Goal: Task Accomplishment & Management: Complete application form

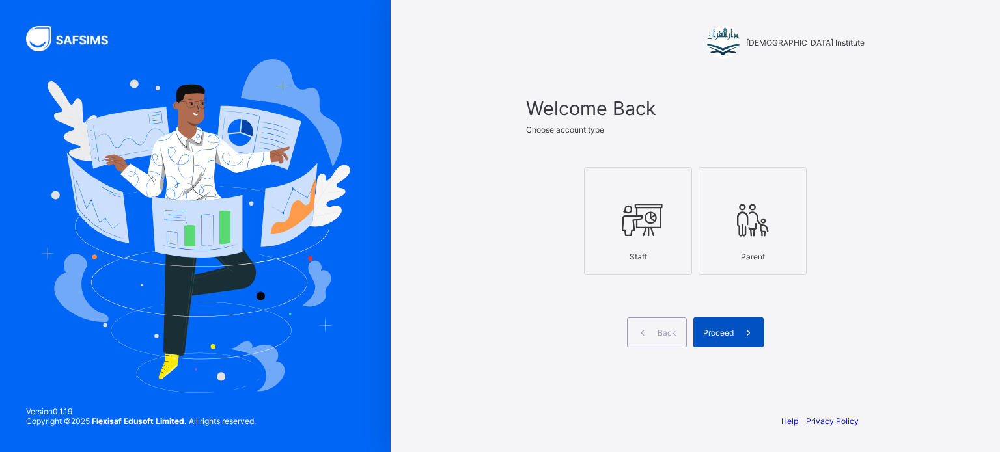
click at [735, 333] on span at bounding box center [749, 333] width 30 height 30
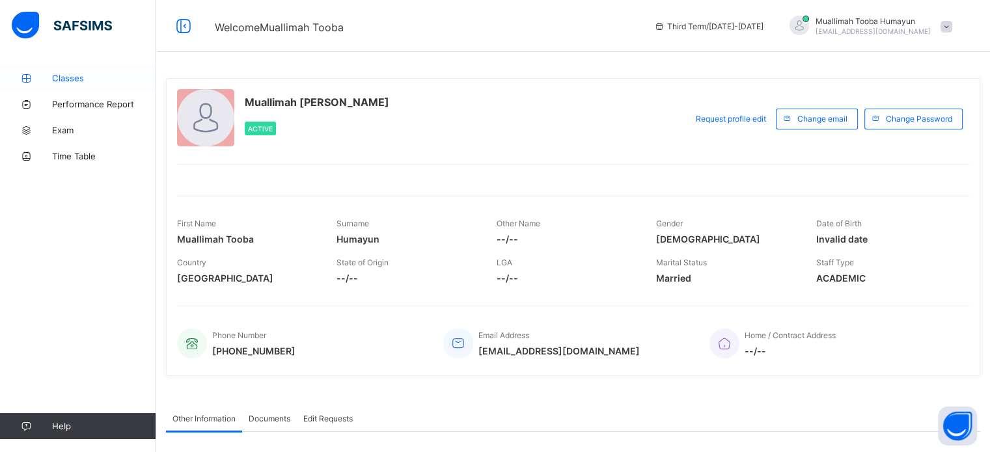
click at [96, 69] on link "Classes" at bounding box center [78, 78] width 156 height 26
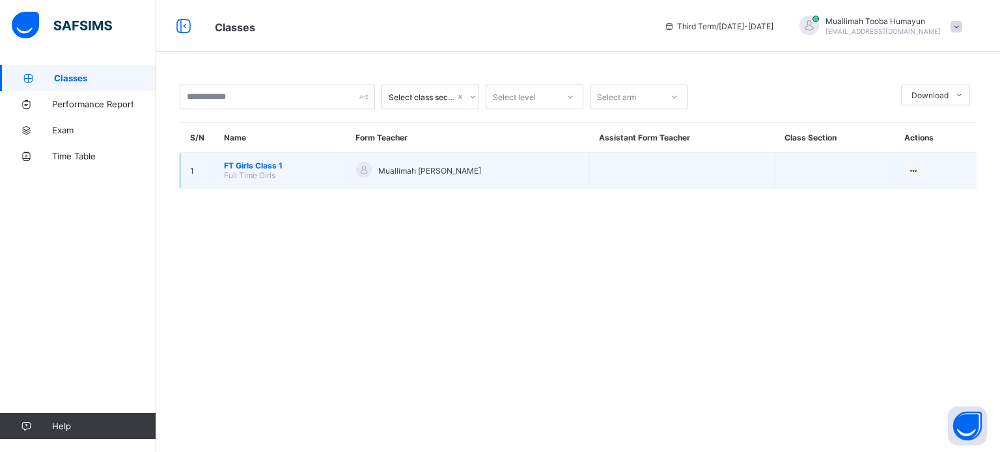
click at [468, 159] on td "Muallimah [PERSON_NAME]" at bounding box center [467, 171] width 243 height 36
click at [919, 184] on ul "View Class" at bounding box center [887, 196] width 72 height 25
click at [910, 184] on ul "View Class" at bounding box center [887, 196] width 72 height 25
click at [901, 193] on div "View Class" at bounding box center [896, 195] width 40 height 13
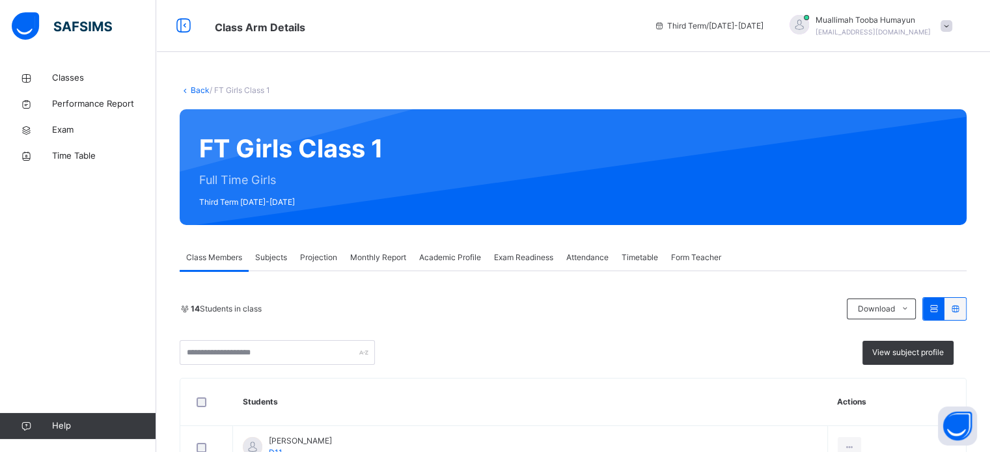
click at [330, 253] on span "Projection" at bounding box center [318, 258] width 37 height 12
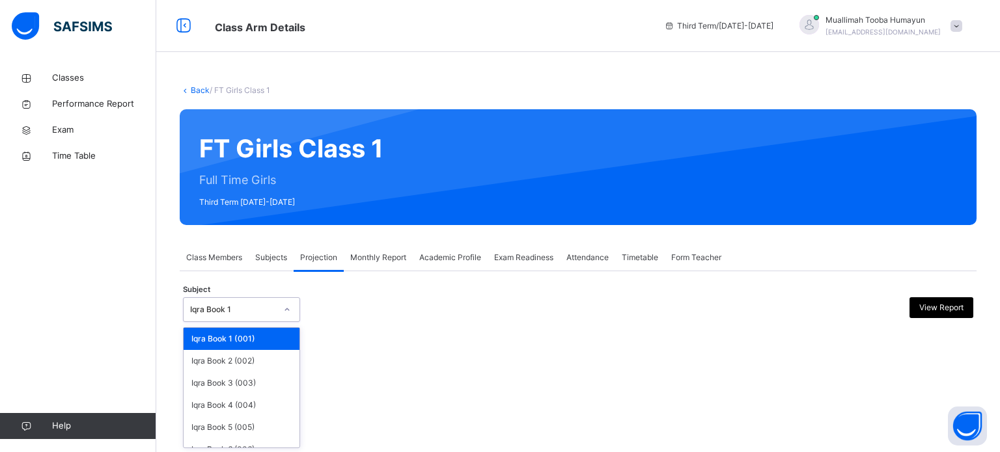
click at [260, 314] on div "Iqra Book 1" at bounding box center [233, 310] width 86 height 12
click at [260, 329] on div "Iqra Book 1 (001)" at bounding box center [242, 339] width 116 height 22
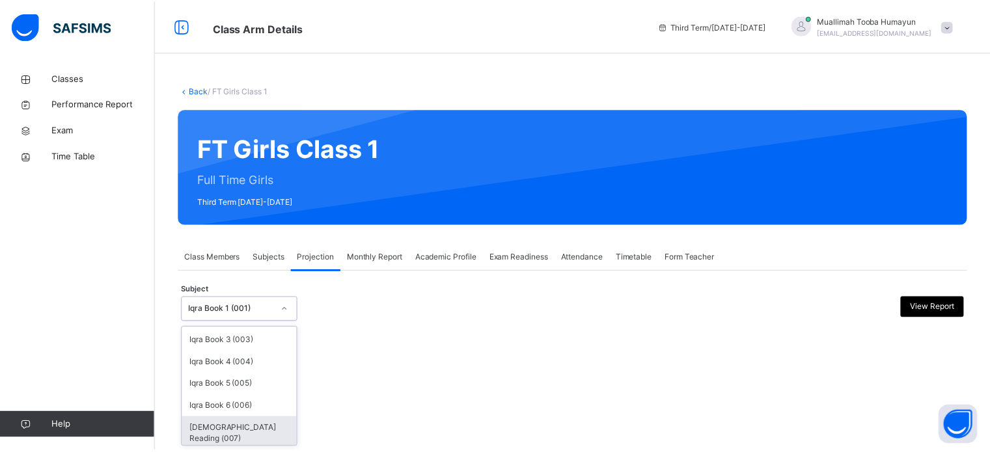
scroll to position [68, 0]
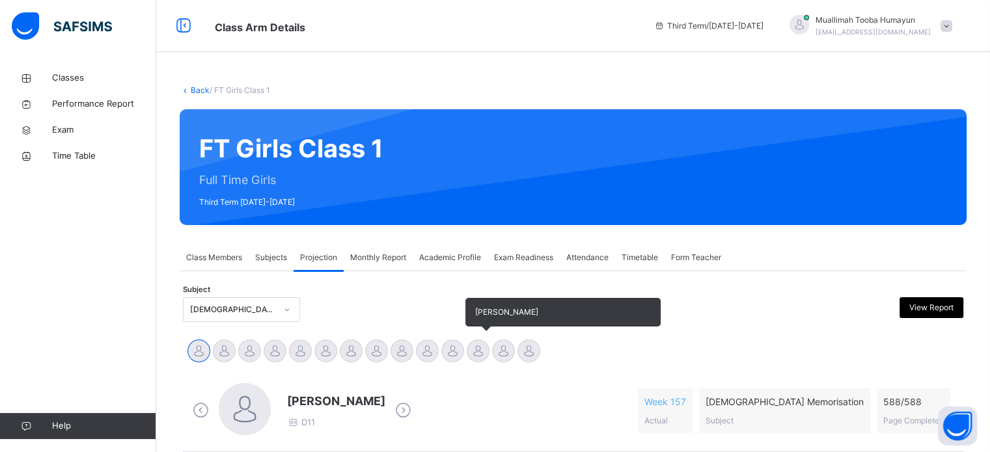
click at [476, 355] on div at bounding box center [478, 351] width 23 height 23
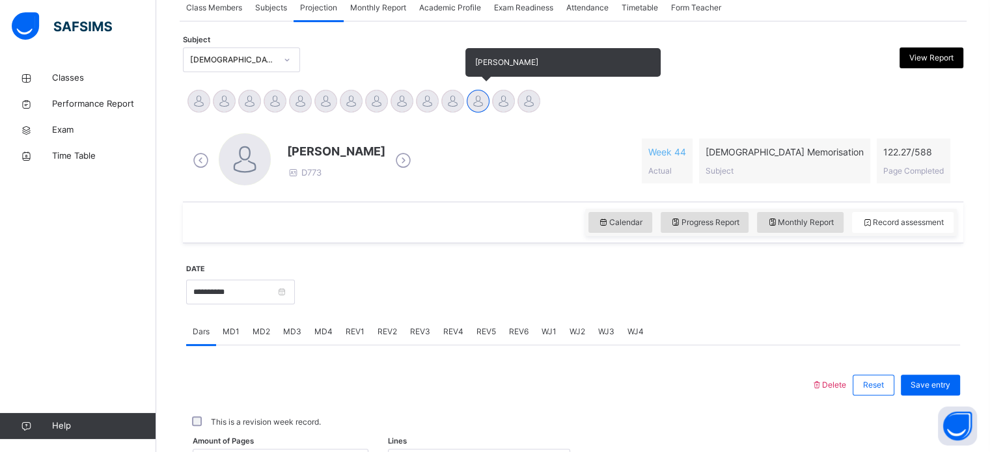
scroll to position [287, 0]
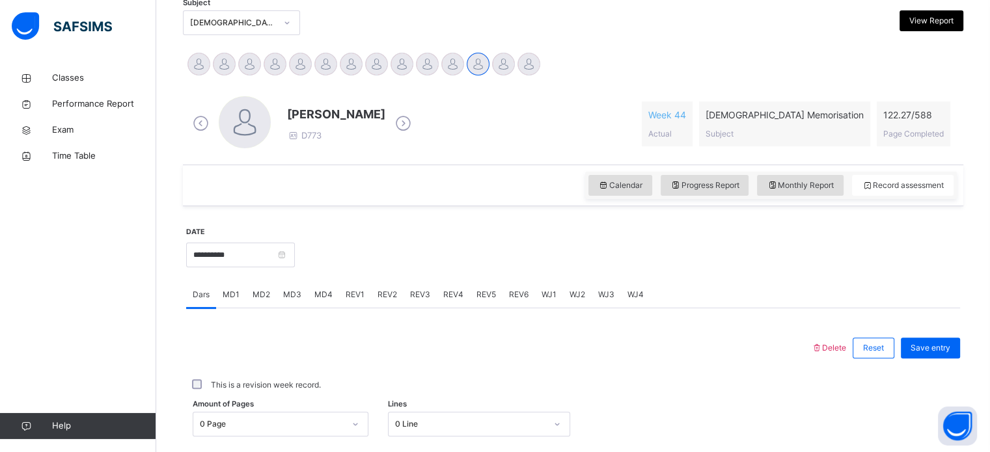
click at [451, 291] on span "REV4" at bounding box center [453, 295] width 20 height 12
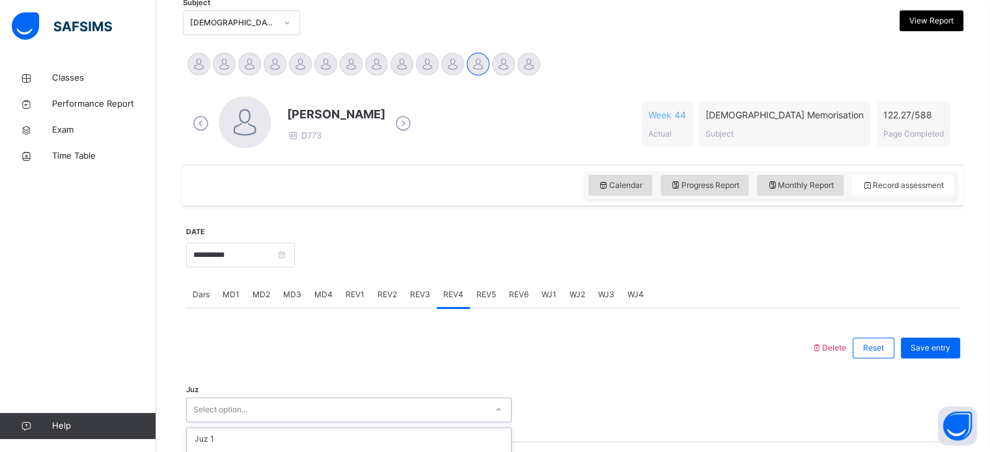
scroll to position [463, 0]
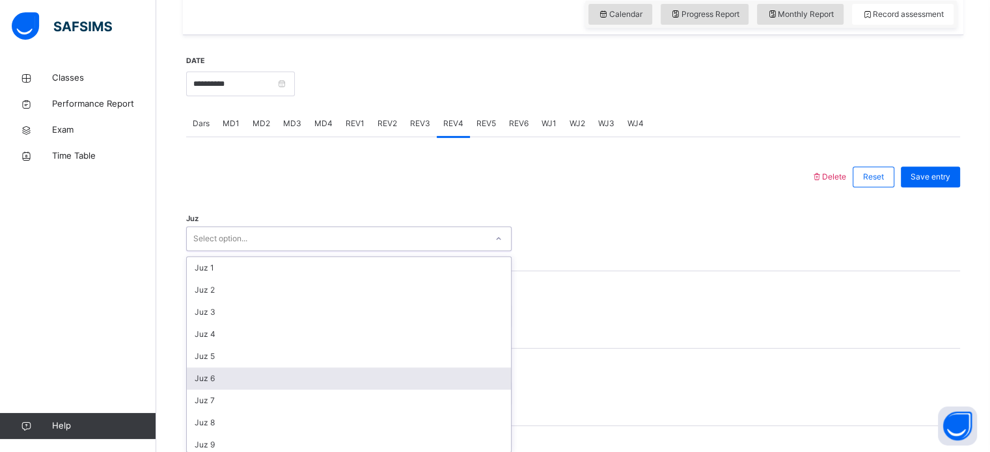
click at [372, 251] on div "option Juz 6 focused, 6 of 30. 30 results available. Use Up and Down to choose …" at bounding box center [348, 238] width 325 height 25
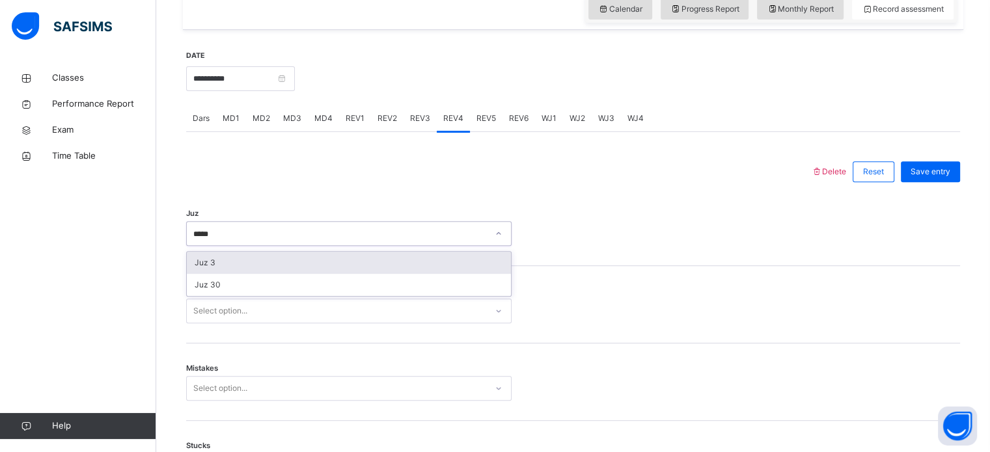
type input "******"
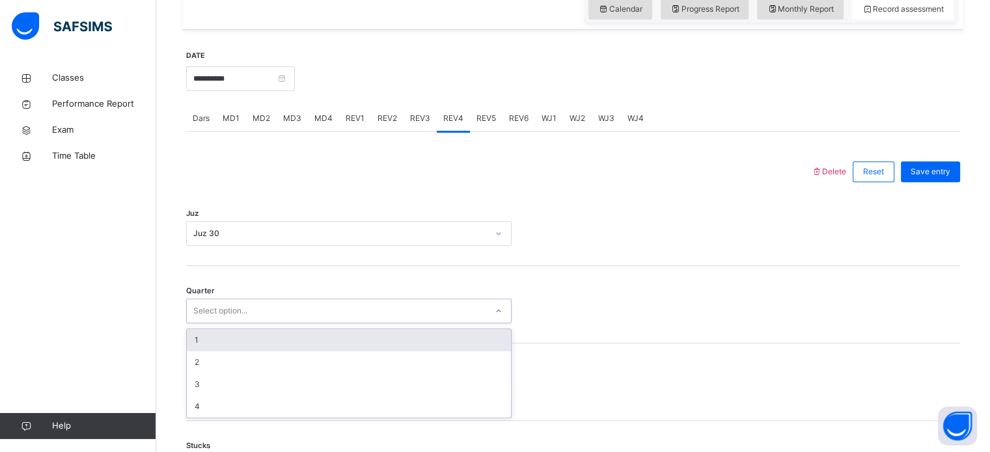
click at [404, 320] on div "Select option..." at bounding box center [336, 311] width 299 height 20
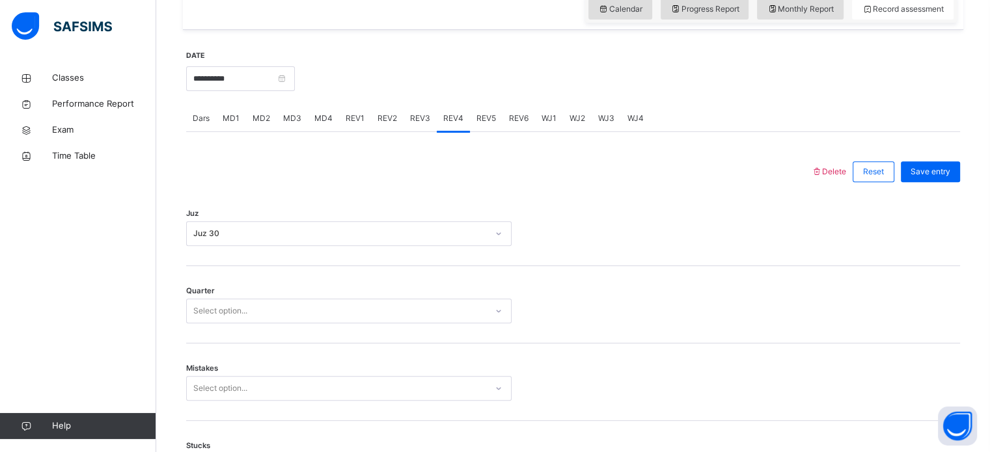
click at [391, 448] on div "Stucks Select option..." at bounding box center [573, 459] width 774 height 77
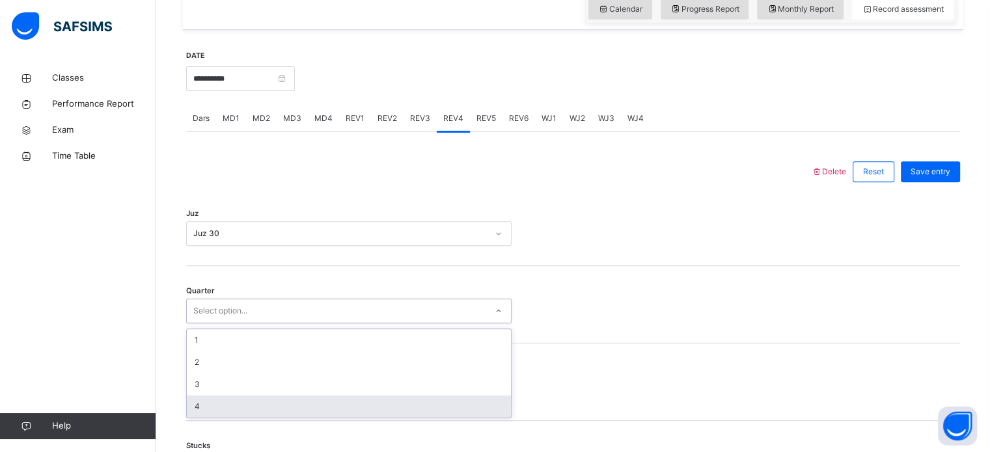
drag, startPoint x: 362, startPoint y: 320, endPoint x: 353, endPoint y: 410, distance: 90.9
click at [353, 323] on div "option 4 focused, 4 of 4. 4 results available. Use Up and Down to choose option…" at bounding box center [348, 311] width 325 height 25
click at [353, 410] on div "4" at bounding box center [349, 407] width 324 height 22
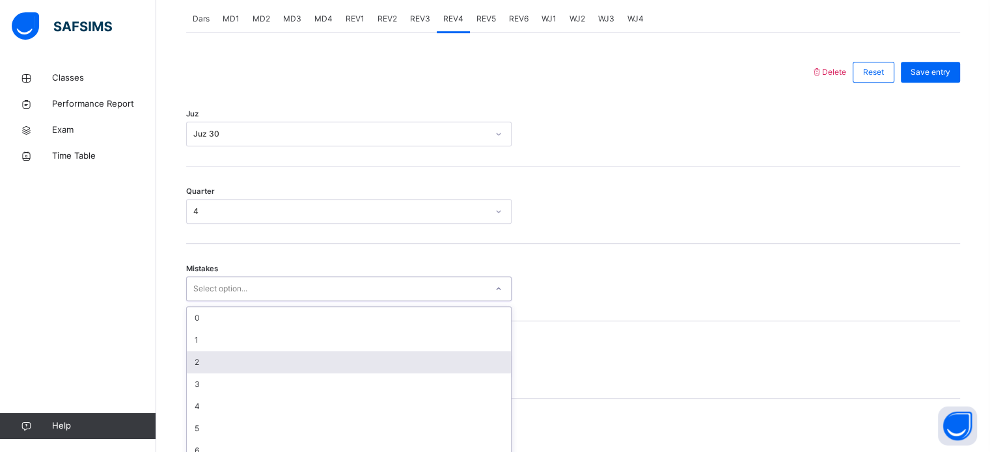
click at [354, 301] on div "option 2 focused, 3 of 7. 7 results available. Use Up and Down to choose option…" at bounding box center [348, 289] width 325 height 25
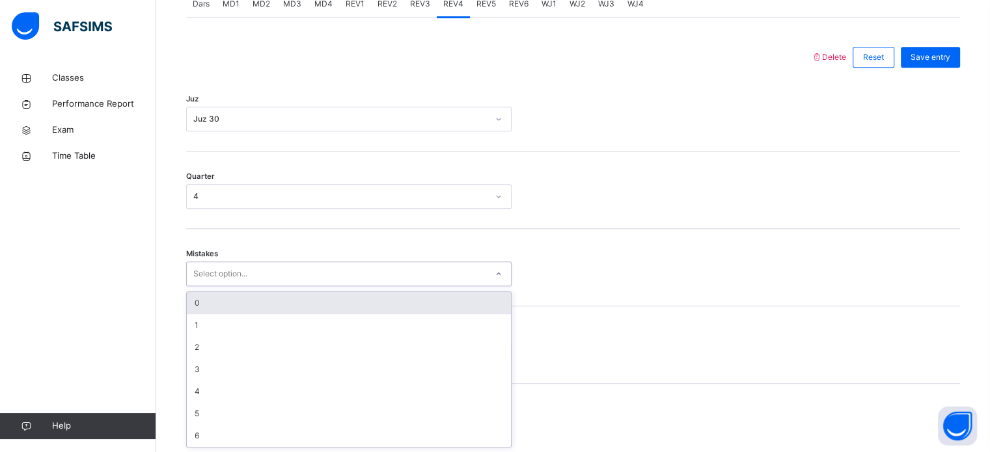
click at [357, 301] on div "0" at bounding box center [349, 303] width 324 height 22
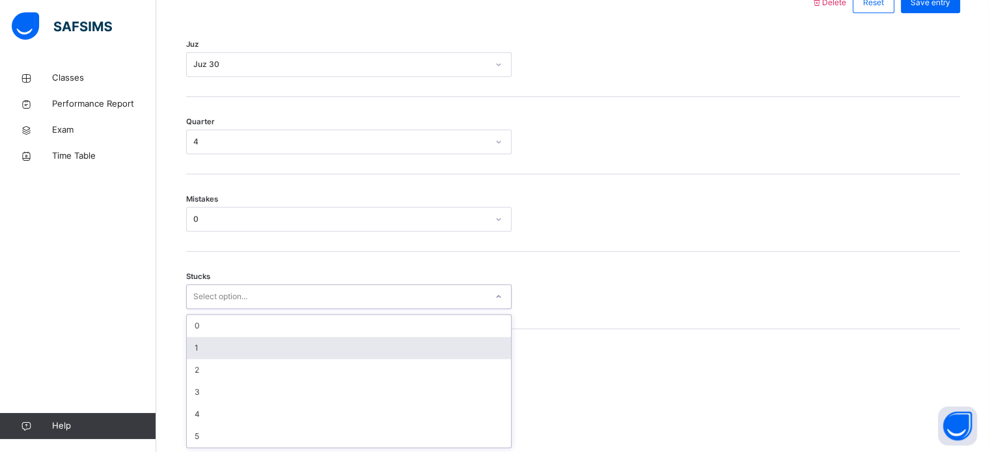
scroll to position [633, 0]
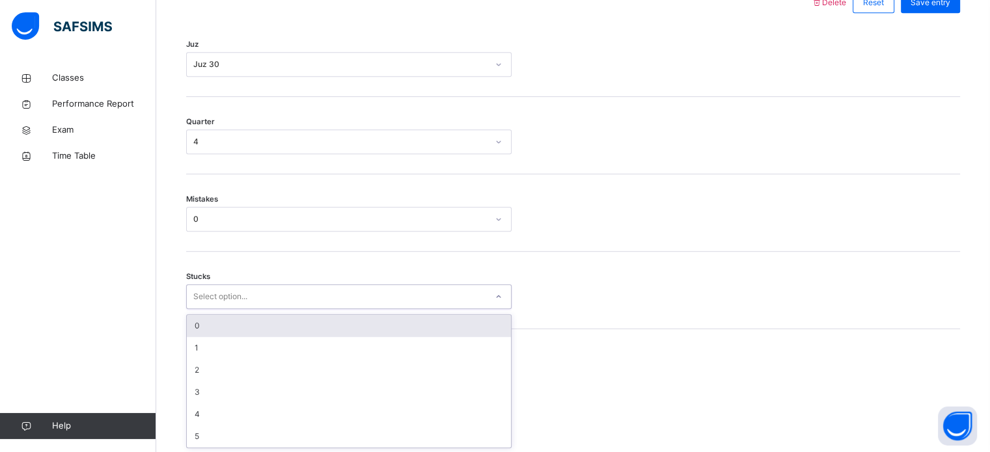
drag, startPoint x: 344, startPoint y: 344, endPoint x: 344, endPoint y: 329, distance: 14.3
click at [344, 309] on div "option 0 focused, 1 of 6. 6 results available. Use Up and Down to choose option…" at bounding box center [348, 296] width 325 height 25
drag, startPoint x: 344, startPoint y: 329, endPoint x: 289, endPoint y: 303, distance: 60.6
click at [289, 303] on div "option 0 focused, 1 of 6. 6 results available. Use Up and Down to choose option…" at bounding box center [348, 296] width 325 height 25
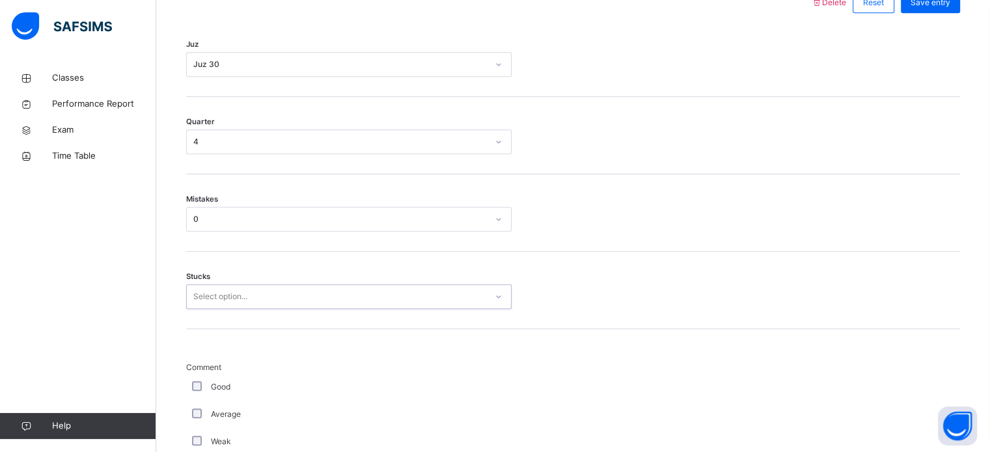
click at [289, 303] on div "Select option..." at bounding box center [336, 297] width 299 height 20
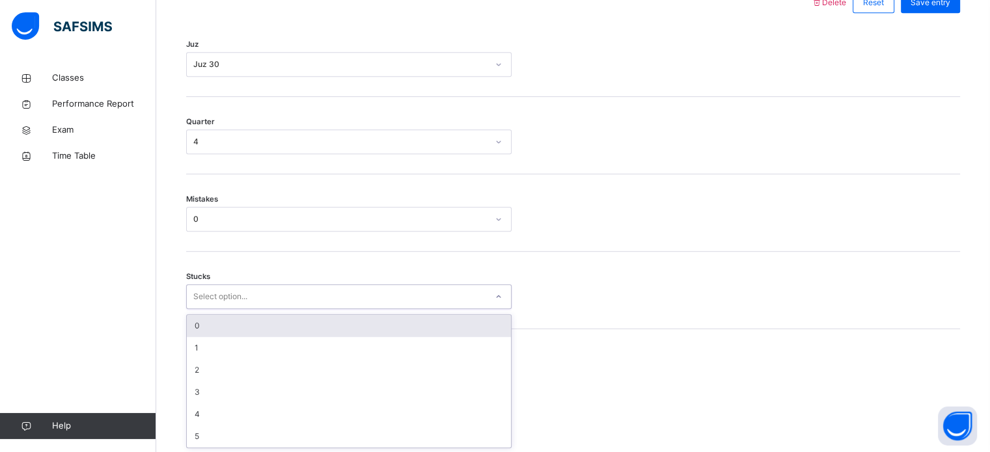
drag, startPoint x: 283, startPoint y: 301, endPoint x: 282, endPoint y: 322, distance: 21.5
click at [282, 309] on div "option 0 focused, 1 of 6. 6 results available. Use Up and Down to choose option…" at bounding box center [348, 296] width 325 height 25
click at [282, 322] on div "0" at bounding box center [349, 326] width 324 height 22
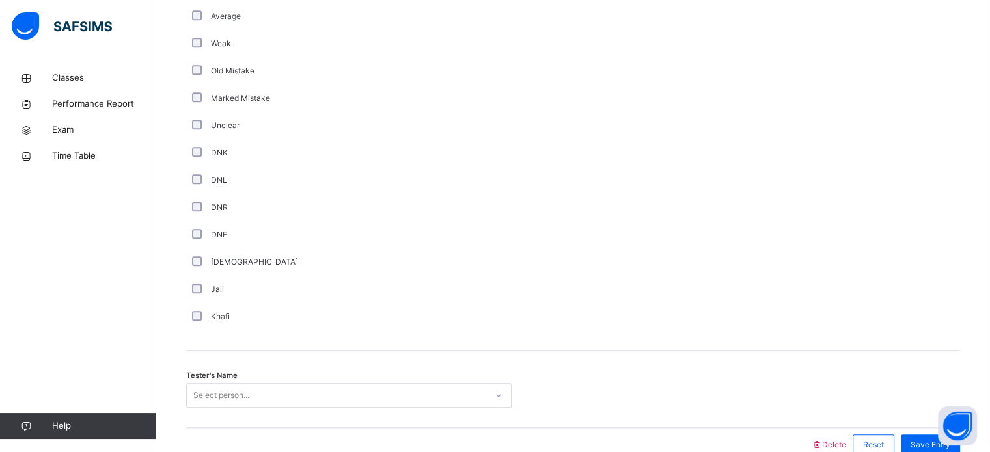
scroll to position [1098, 0]
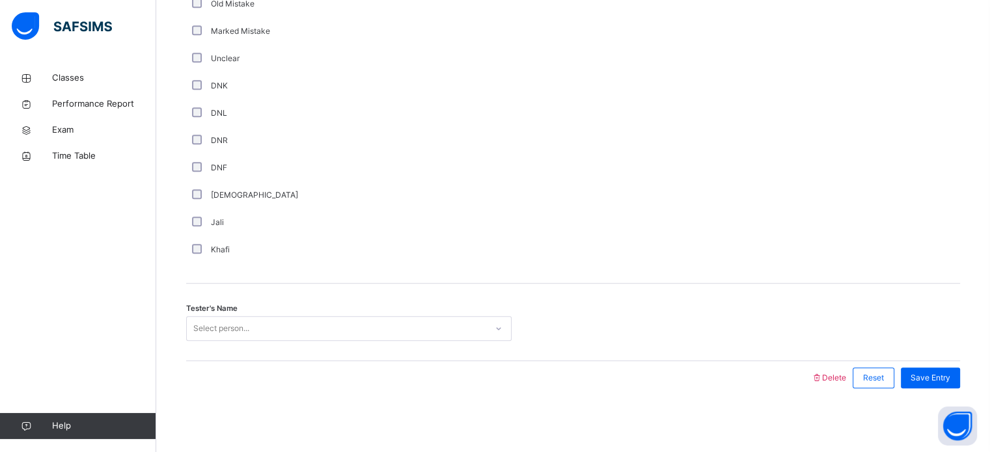
click at [413, 351] on div "Tester's Name Select person..." at bounding box center [573, 322] width 774 height 77
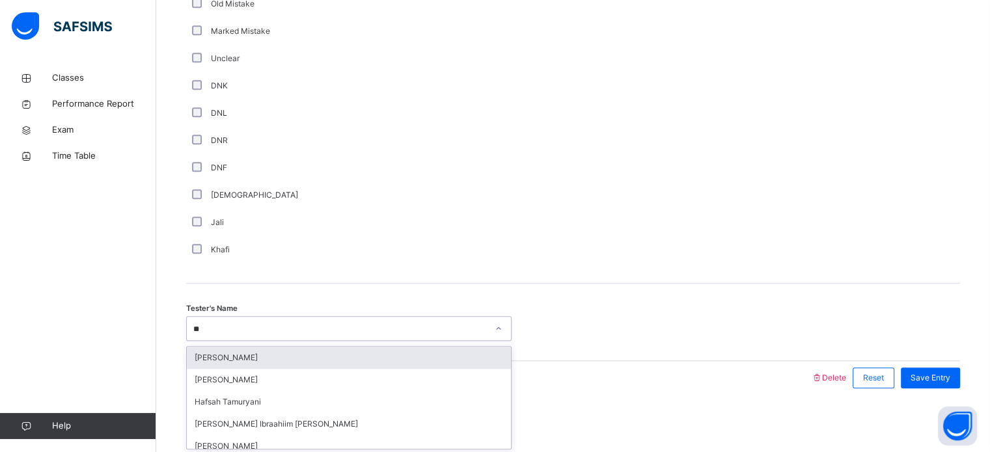
type input "***"
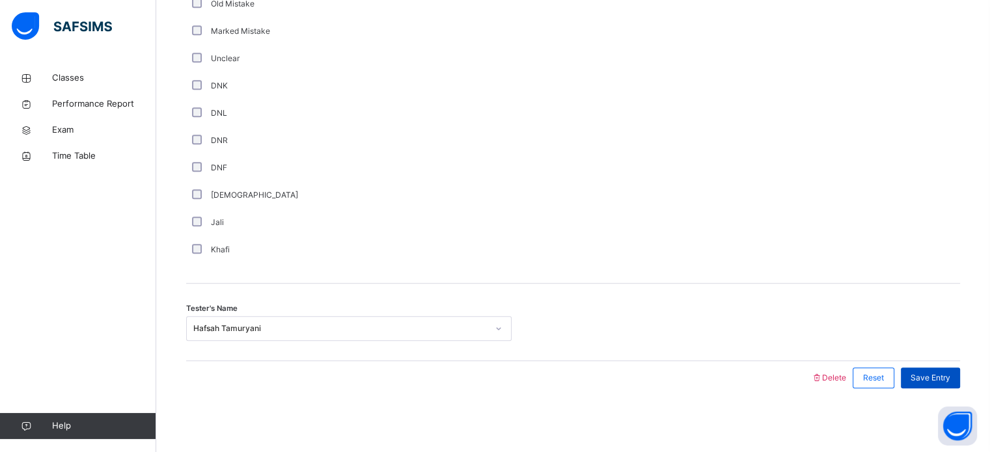
click at [929, 383] on div "Save Entry" at bounding box center [930, 378] width 59 height 21
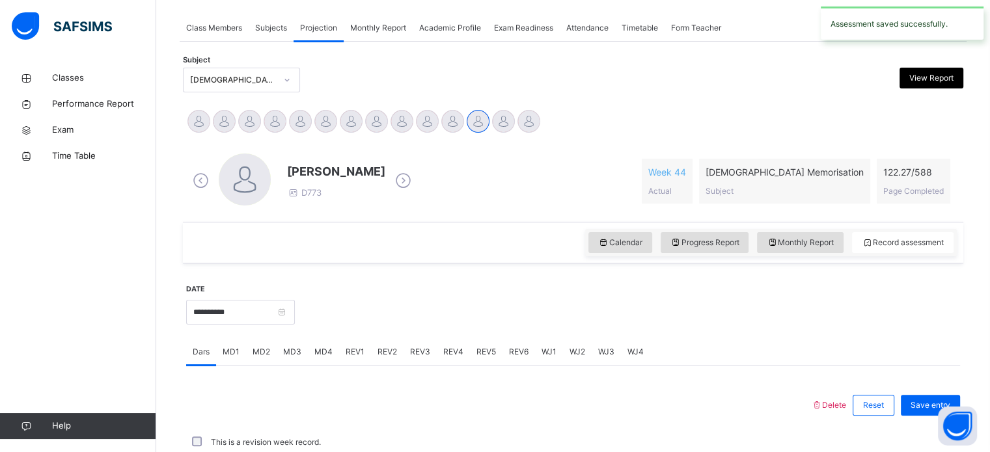
scroll to position [525, 0]
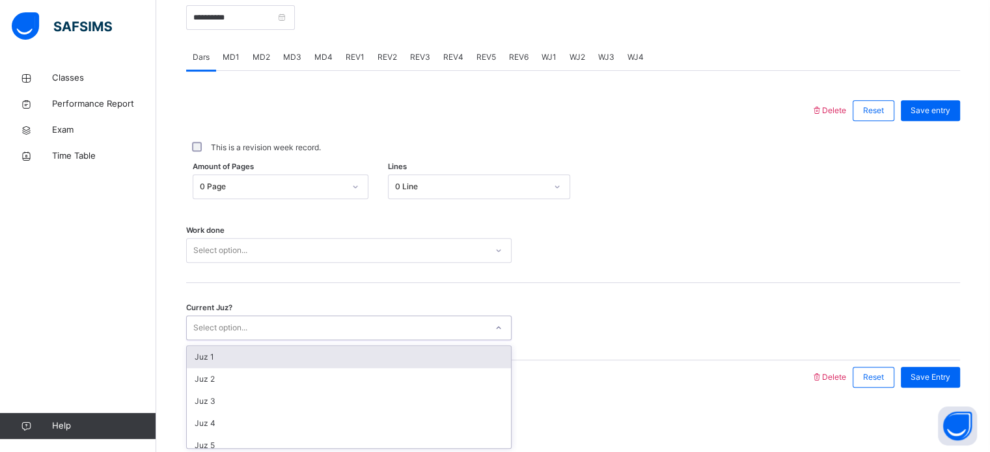
click at [391, 320] on div "Select option..." at bounding box center [336, 328] width 299 height 20
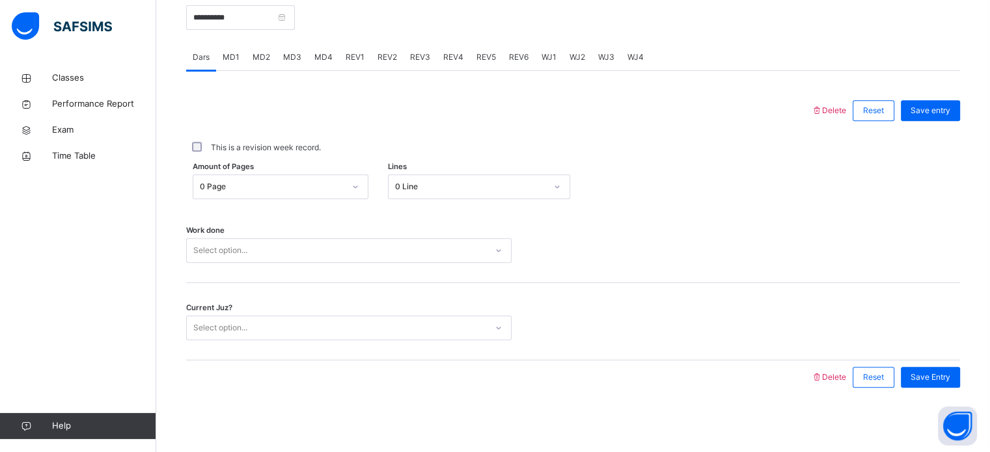
click at [662, 239] on div "Work done Select option..." at bounding box center [573, 250] width 774 height 25
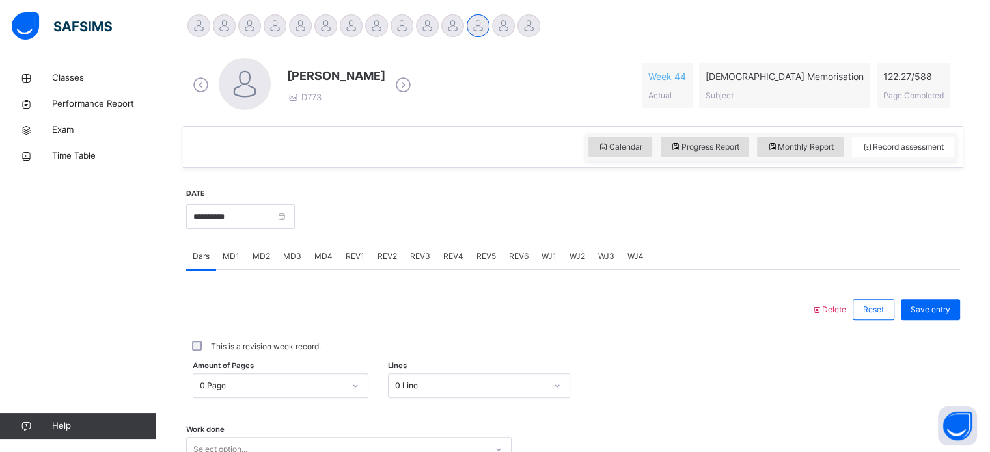
scroll to position [256, 0]
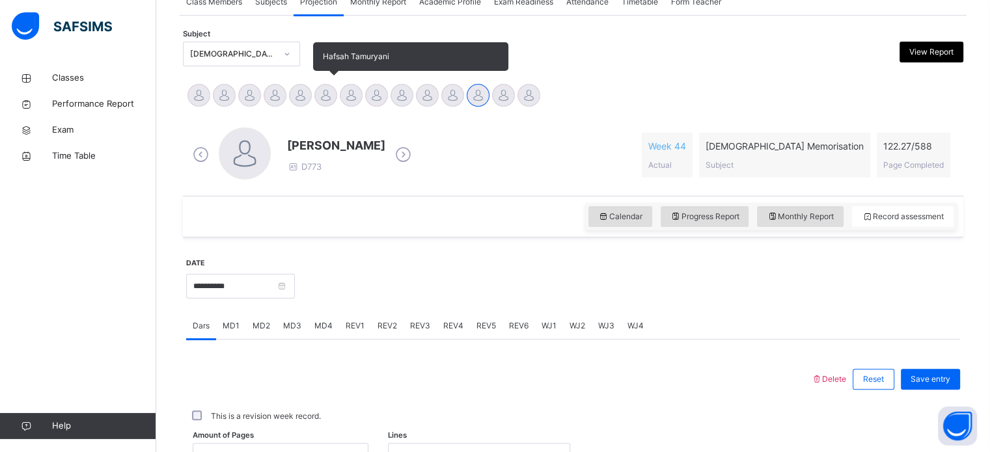
click at [325, 83] on div "Hafsah Tamuryani" at bounding box center [325, 97] width 25 height 29
click at [324, 93] on div at bounding box center [325, 95] width 23 height 23
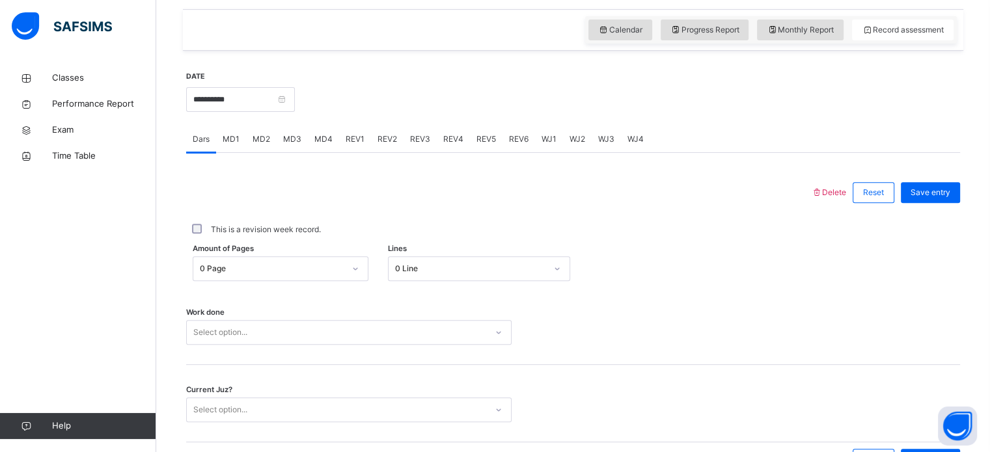
scroll to position [445, 0]
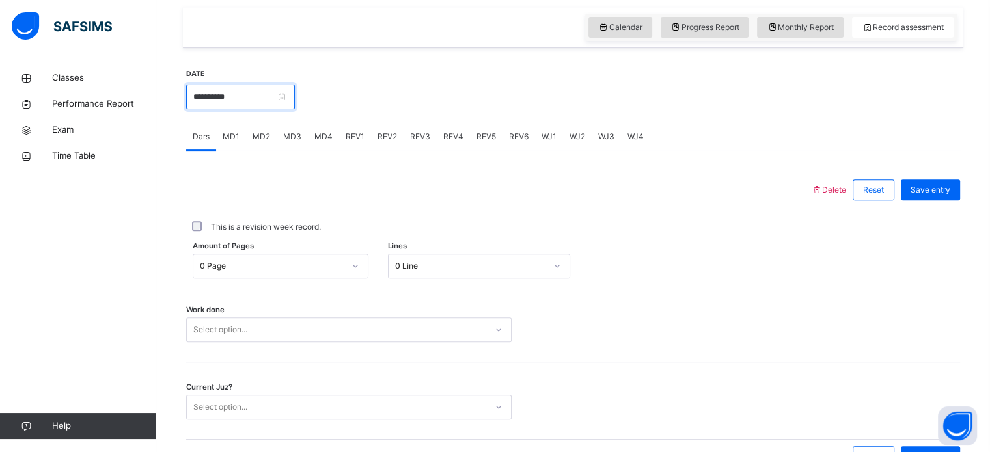
click at [294, 92] on input "**********" at bounding box center [240, 97] width 109 height 25
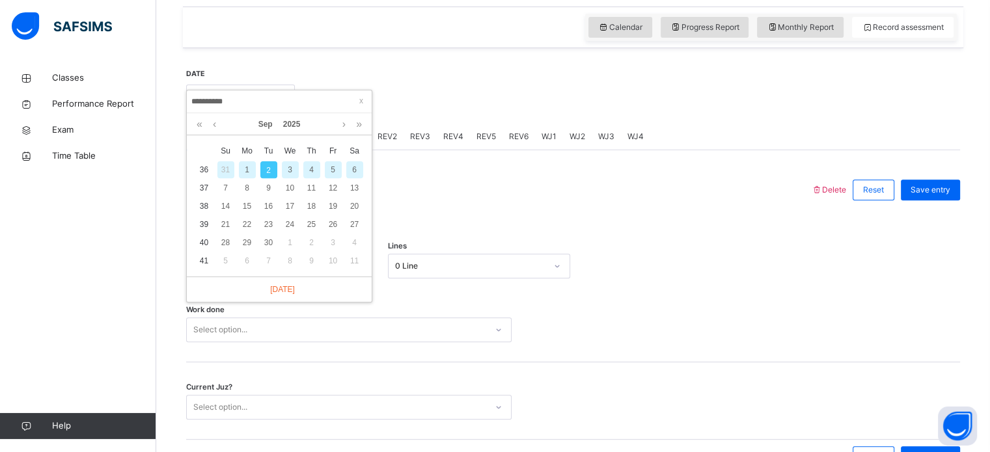
click at [253, 163] on div "1" at bounding box center [247, 169] width 17 height 17
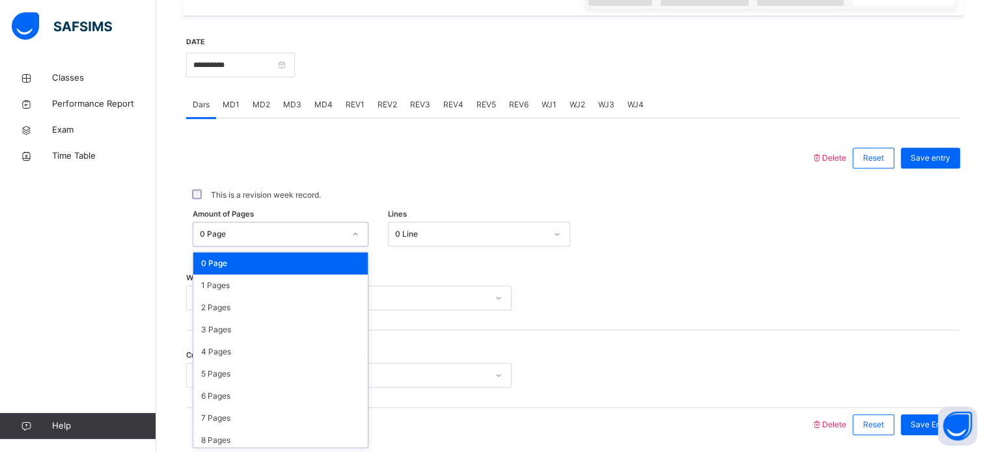
scroll to position [478, 0]
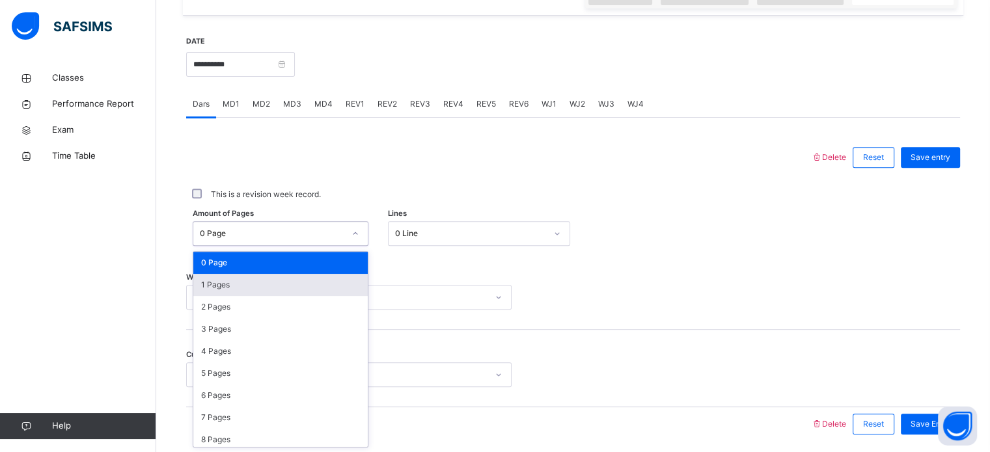
click at [284, 286] on div "1 Pages" at bounding box center [280, 285] width 174 height 22
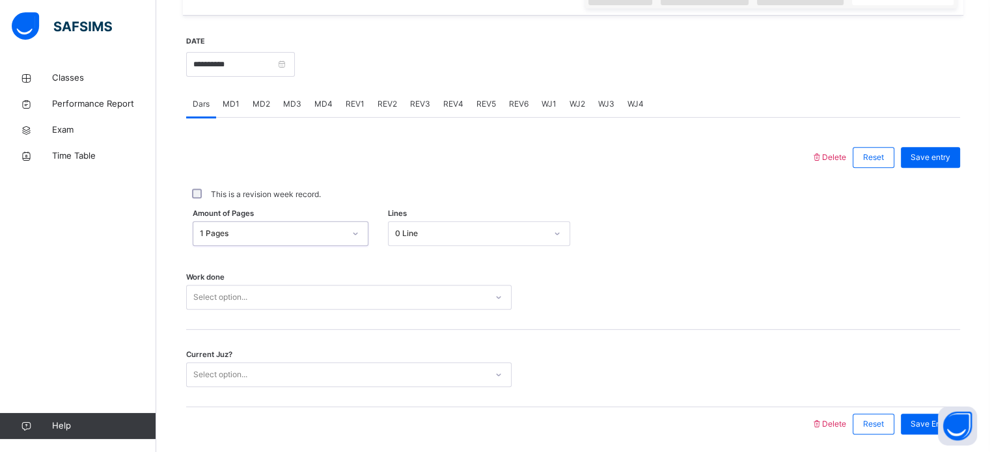
scroll to position [525, 0]
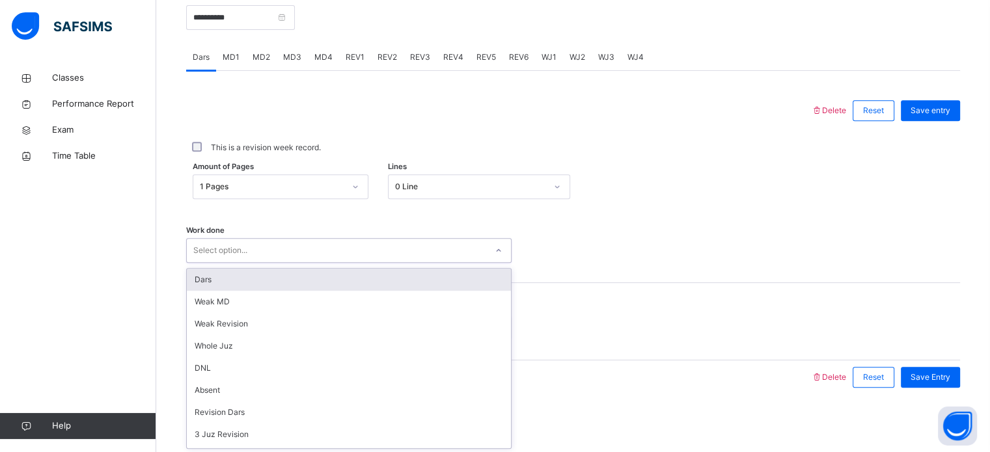
click at [414, 280] on div "Dars" at bounding box center [349, 280] width 324 height 22
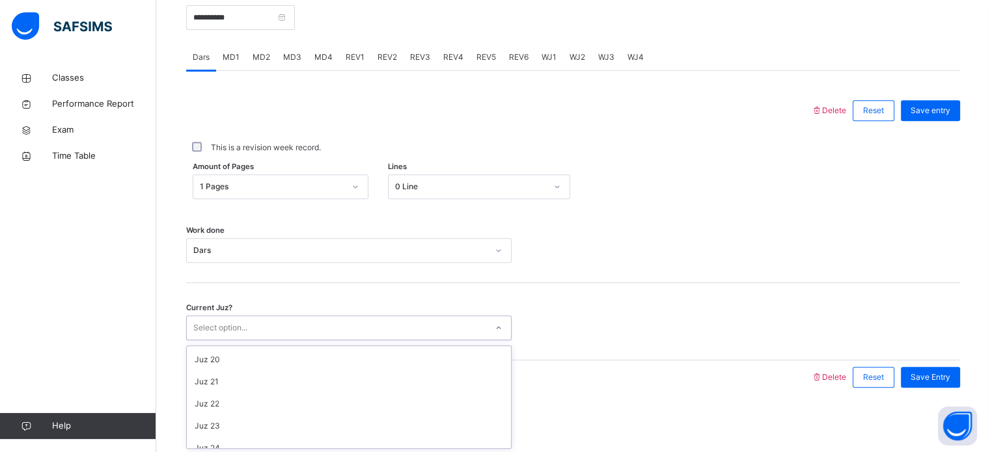
scroll to position [413, 0]
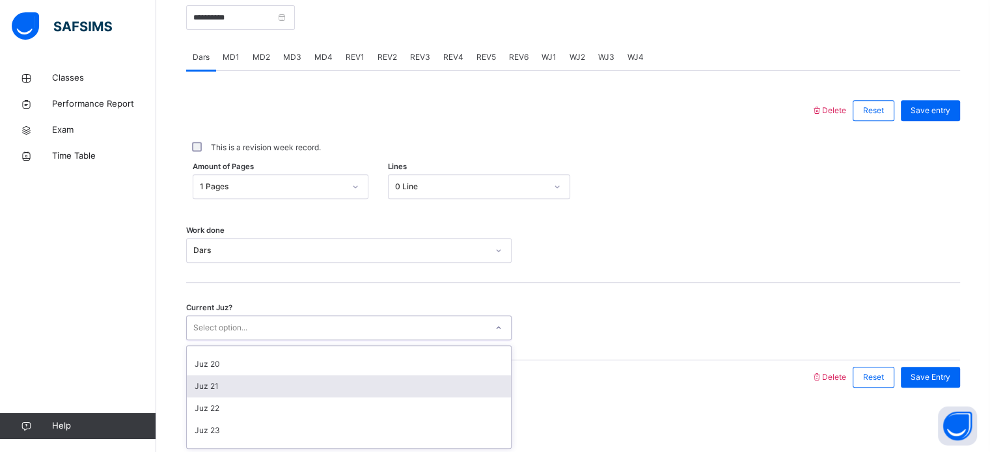
click at [379, 376] on div "Juz 21" at bounding box center [349, 387] width 324 height 22
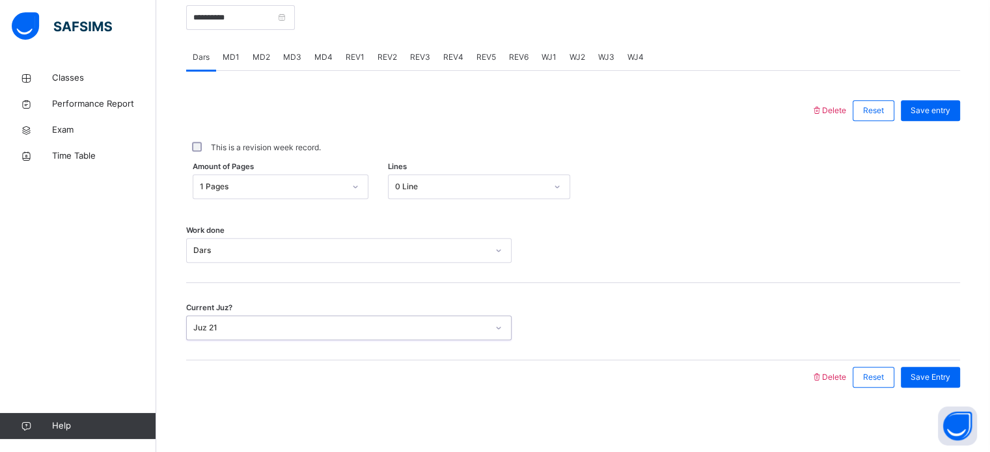
click at [375, 362] on div at bounding box center [499, 378] width 612 height 34
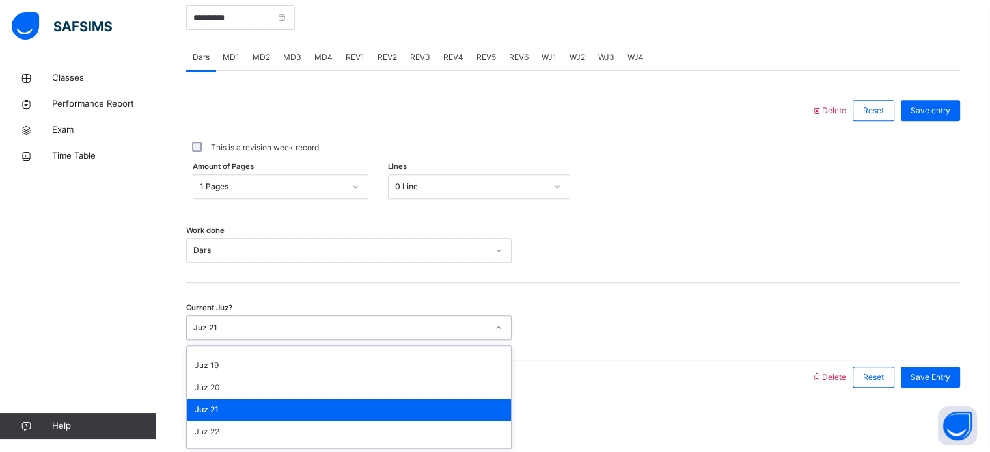
scroll to position [386, 0]
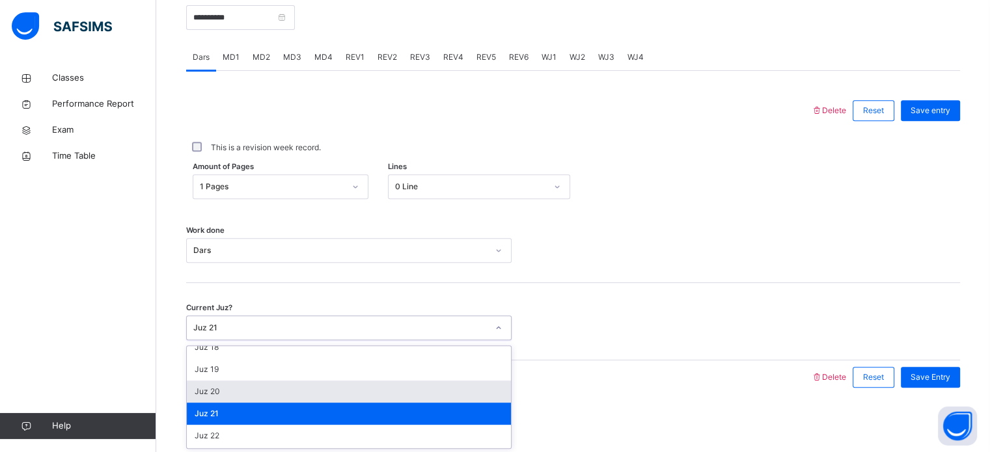
click at [421, 391] on div "Juz 20" at bounding box center [349, 392] width 324 height 22
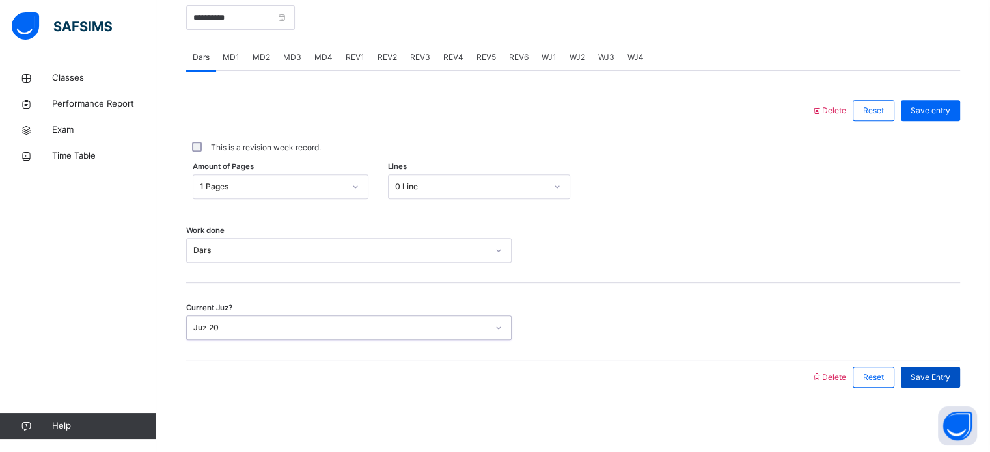
click at [948, 385] on div "Save Entry" at bounding box center [930, 377] width 59 height 21
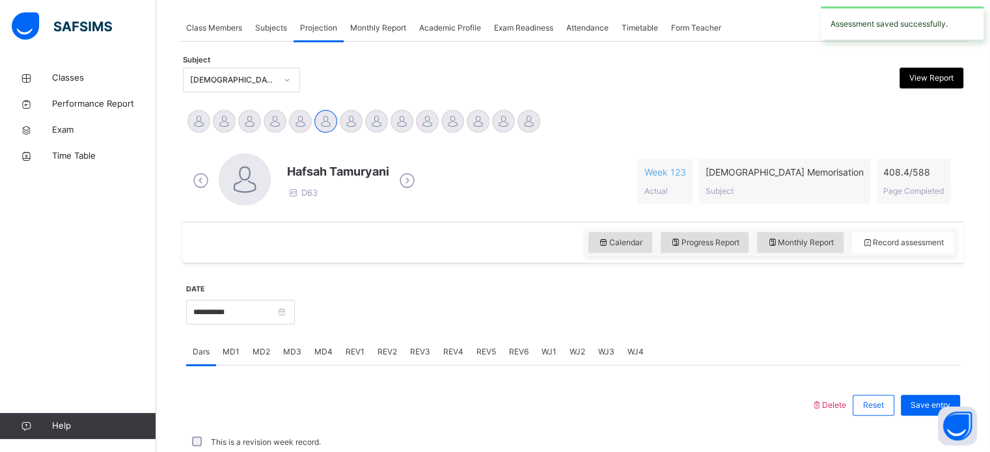
scroll to position [525, 0]
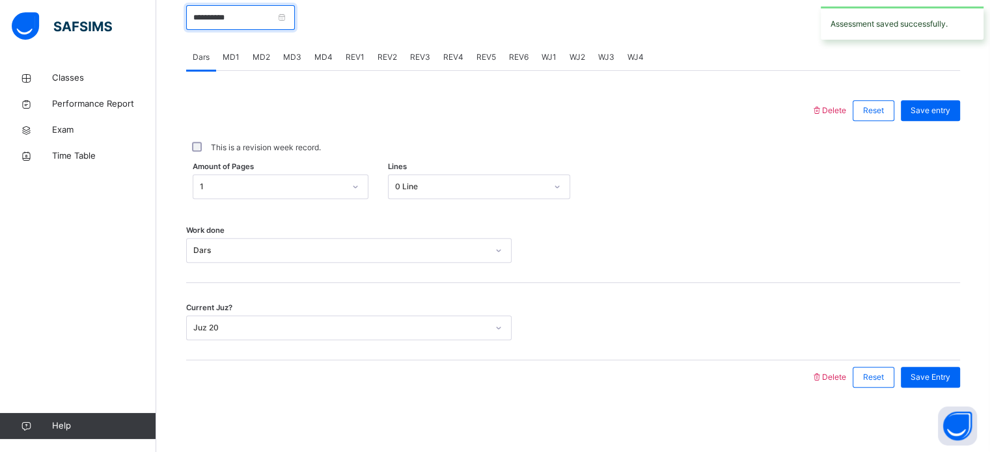
click at [260, 23] on input "**********" at bounding box center [240, 17] width 109 height 25
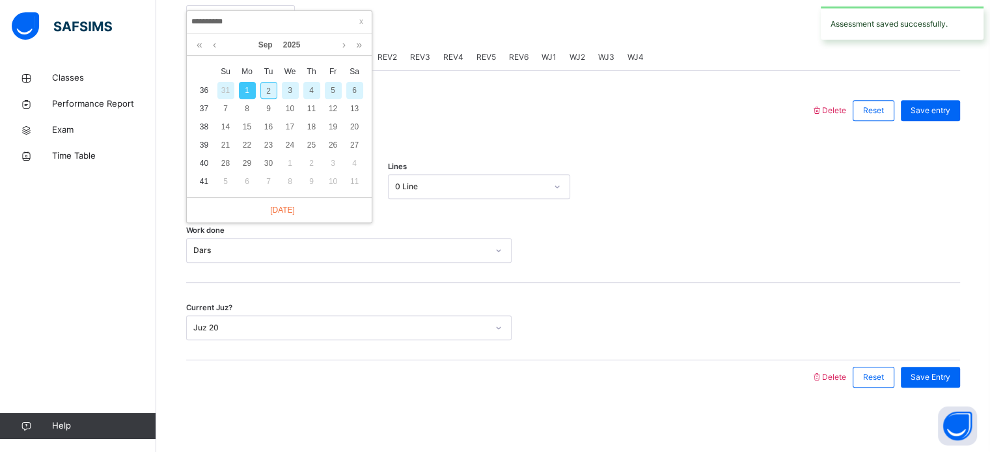
click at [271, 96] on div "2" at bounding box center [268, 90] width 17 height 17
type input "**********"
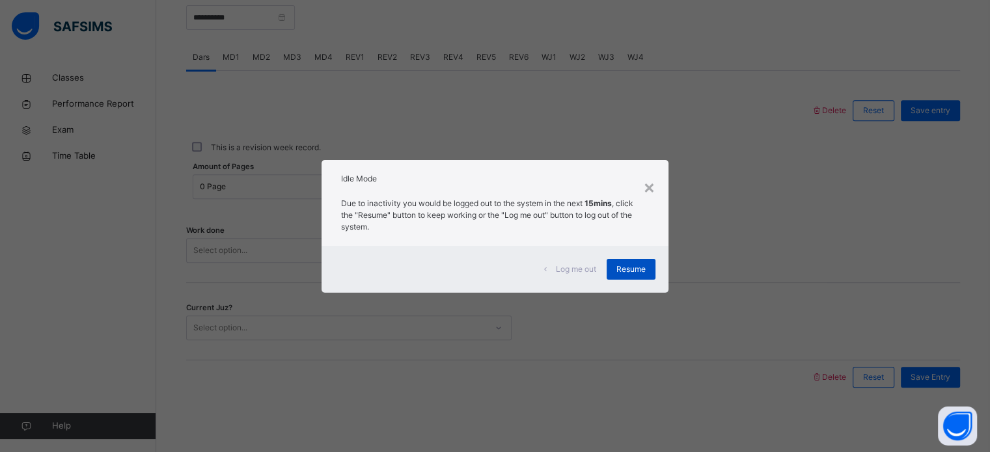
click at [638, 264] on span "Resume" at bounding box center [630, 270] width 29 height 12
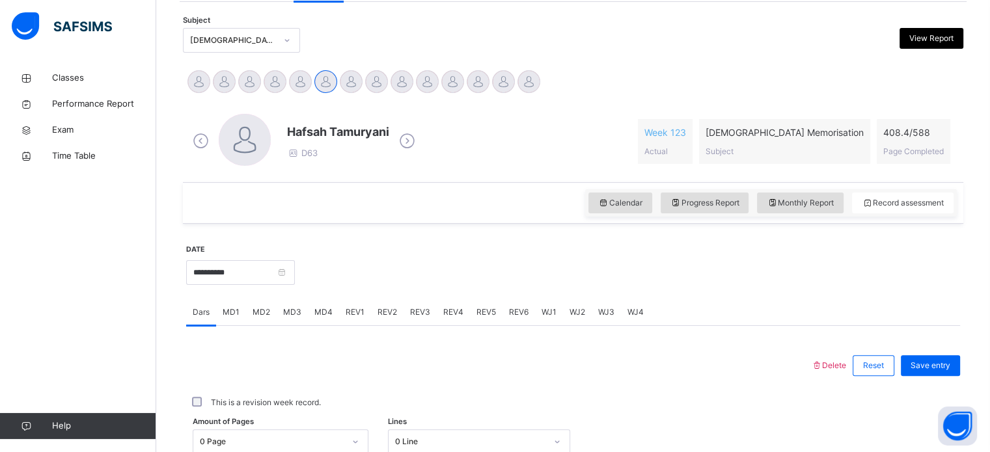
scroll to position [267, 0]
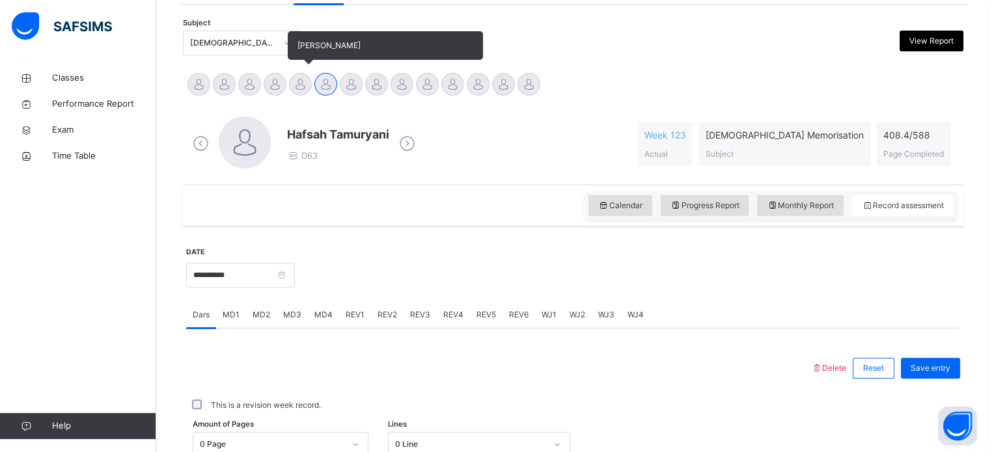
drag, startPoint x: 302, startPoint y: 70, endPoint x: 302, endPoint y: 80, distance: 10.4
click at [302, 80] on div "Aisha Sharaf Amnah Azeem Aysha Doughan Fadumo Ibraahiim Abdullahi Fatima Ilham …" at bounding box center [573, 85] width 780 height 35
click at [302, 80] on div at bounding box center [300, 84] width 23 height 23
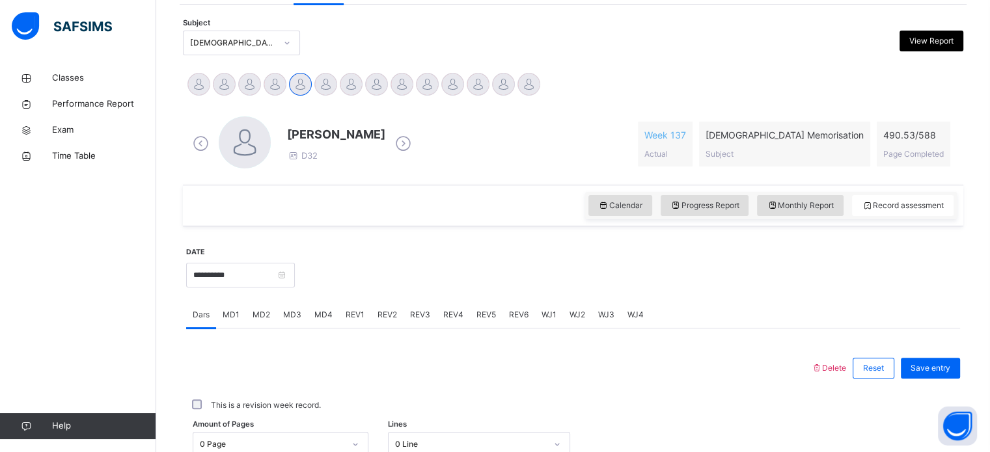
click at [599, 322] on div "WJ3" at bounding box center [606, 315] width 29 height 26
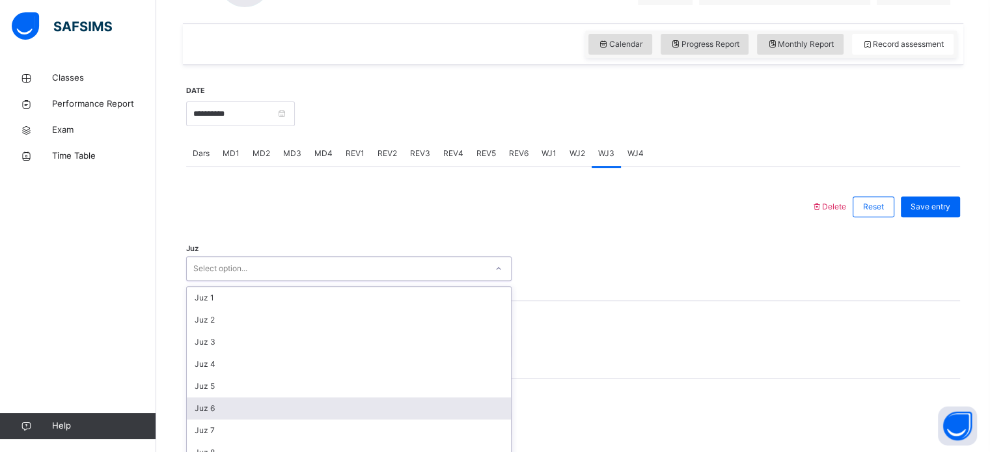
scroll to position [463, 0]
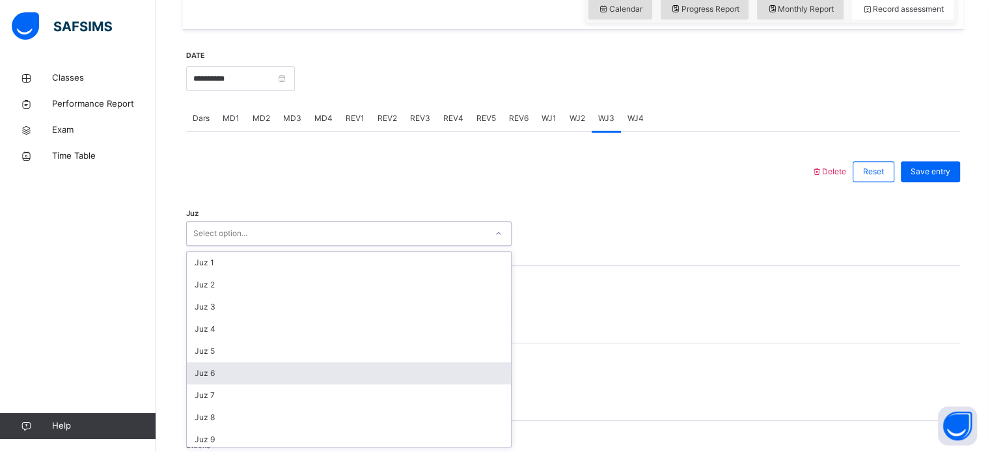
click at [332, 246] on div "option Juz 6 focused, 6 of 30. 30 results available. Use Up and Down to choose …" at bounding box center [348, 233] width 325 height 25
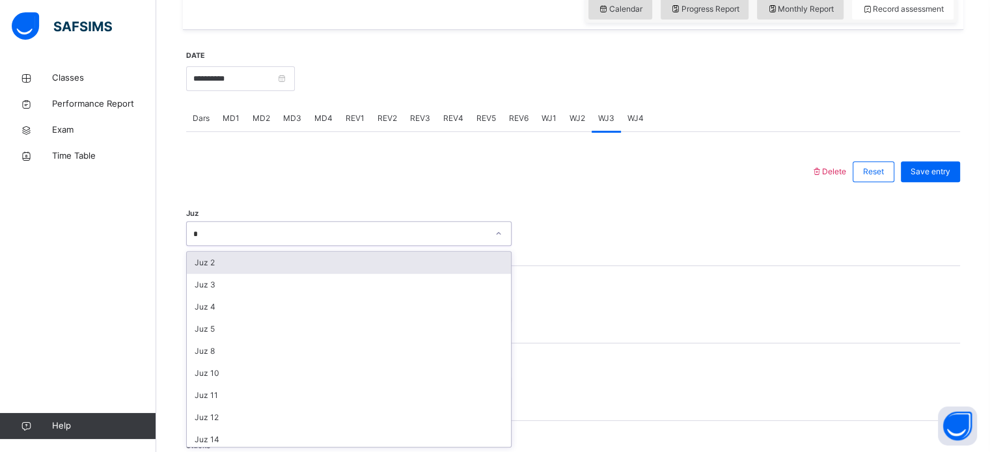
type input "**"
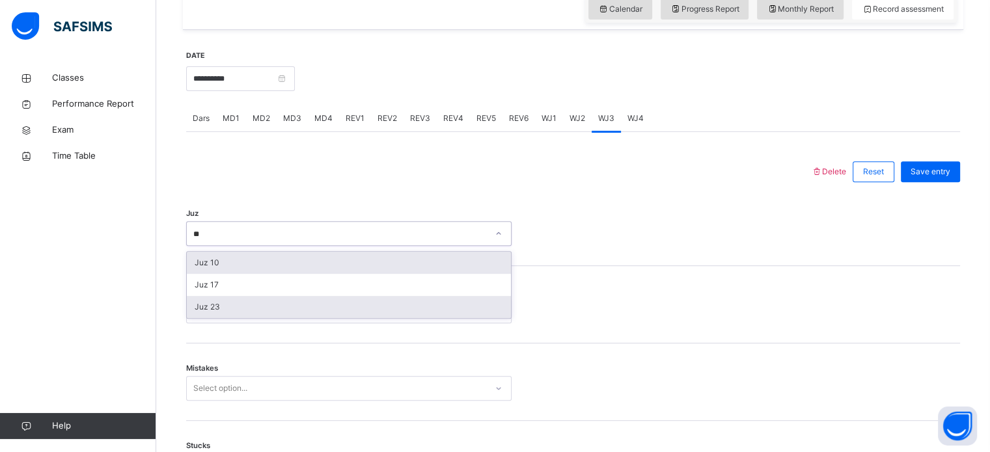
click at [251, 301] on div "Juz 23" at bounding box center [349, 307] width 324 height 22
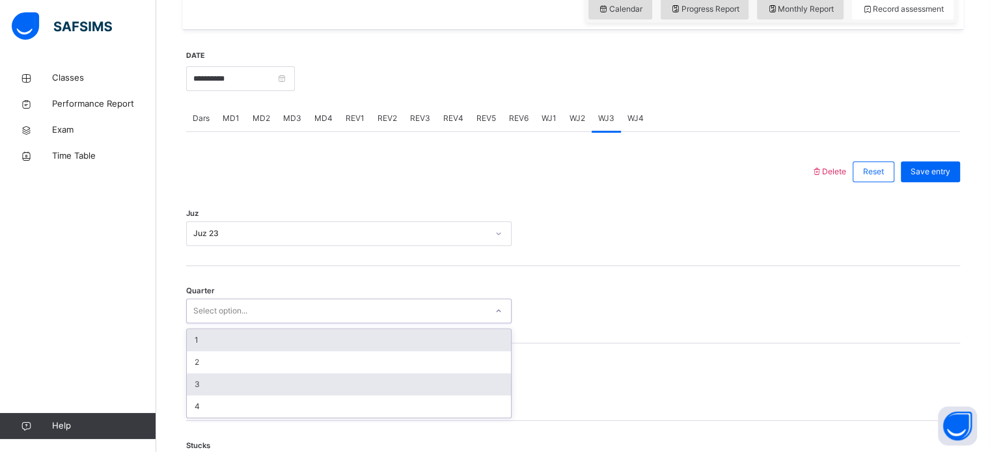
click at [200, 379] on div "3" at bounding box center [349, 385] width 324 height 22
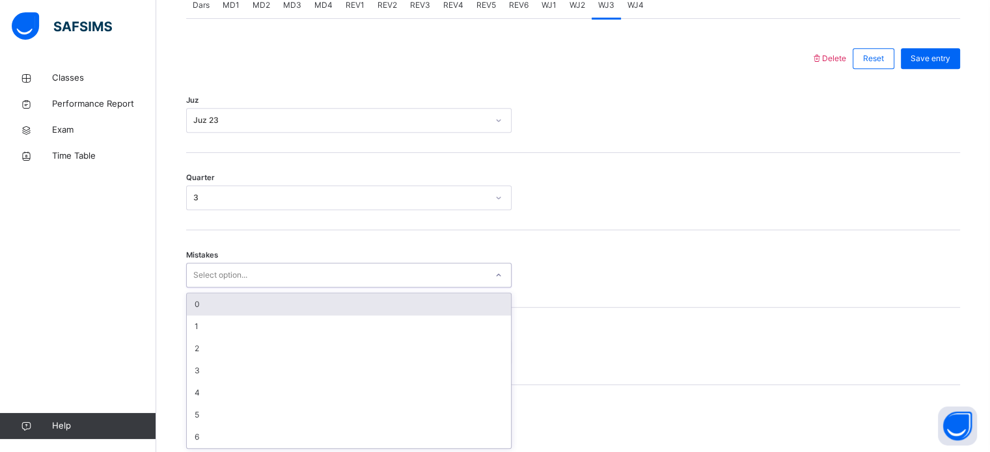
scroll to position [578, 0]
click at [234, 307] on div "0" at bounding box center [349, 303] width 324 height 22
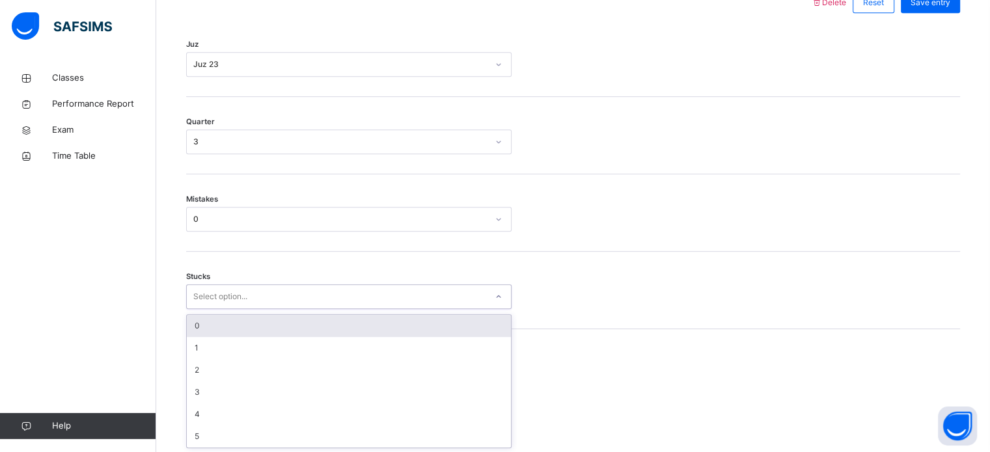
scroll to position [633, 0]
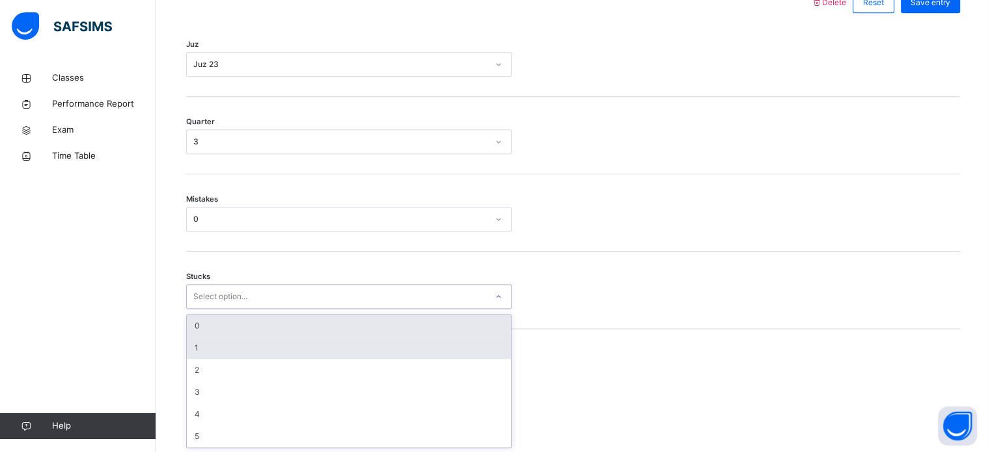
click at [210, 351] on div "1" at bounding box center [349, 348] width 324 height 22
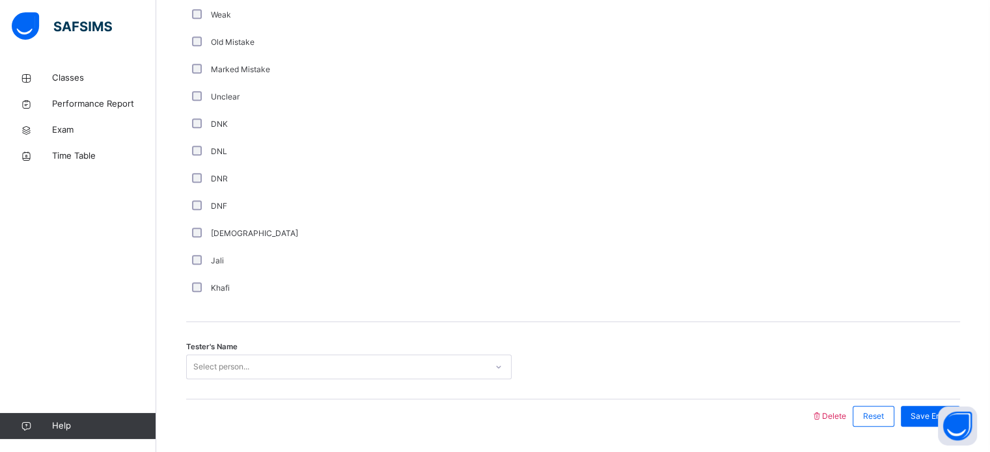
scroll to position [1098, 0]
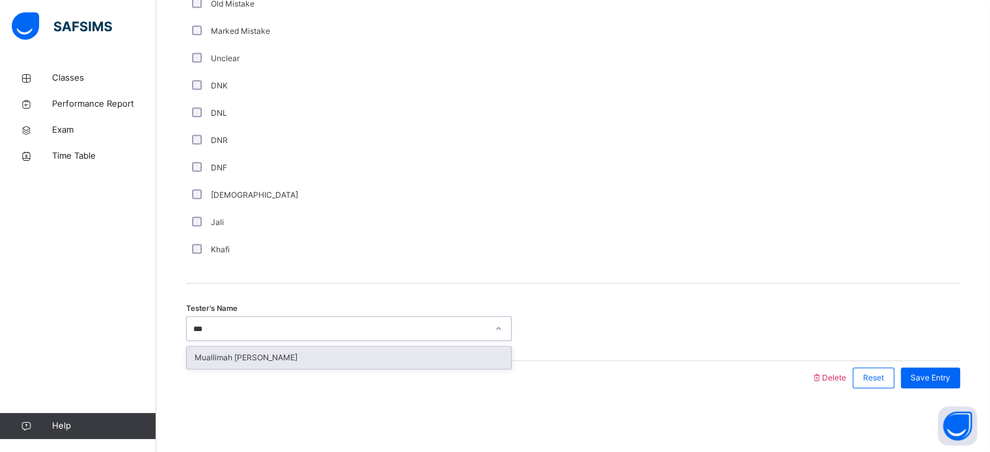
type input "****"
click at [322, 347] on div "Muallimah Tooba Humayun" at bounding box center [349, 358] width 324 height 22
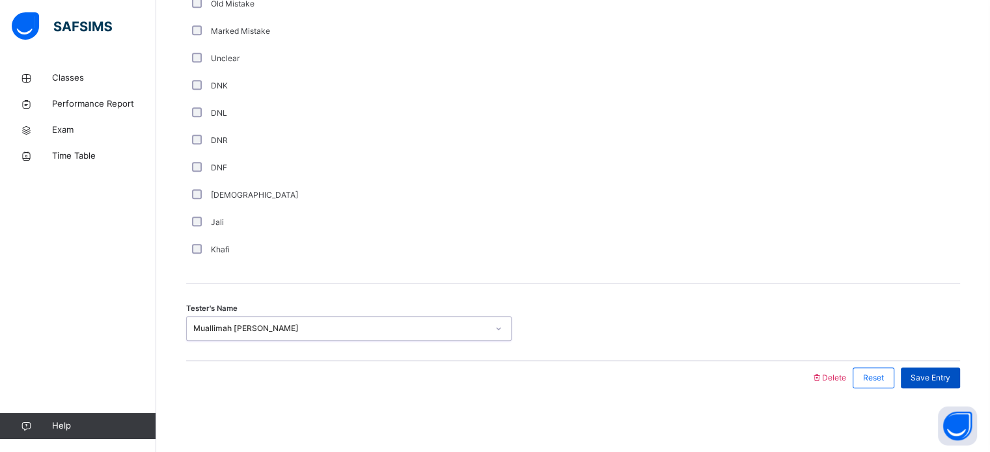
click at [928, 379] on span "Save Entry" at bounding box center [931, 378] width 40 height 12
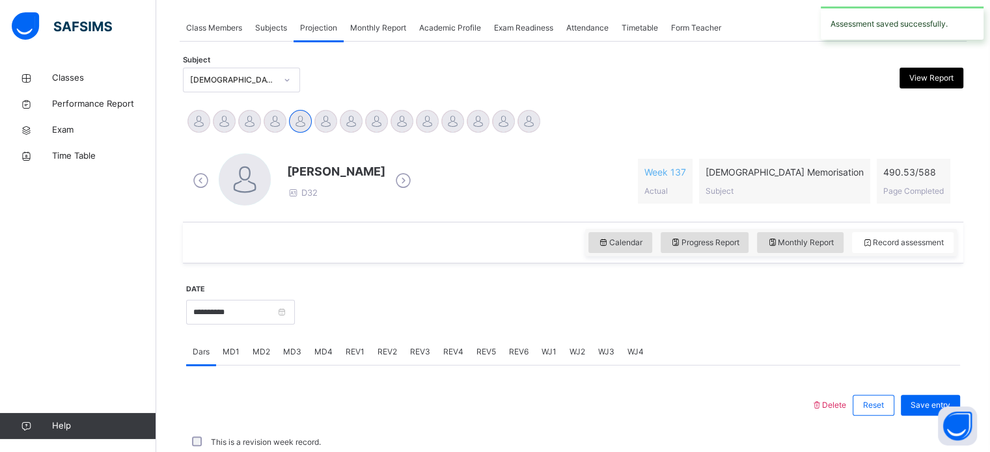
scroll to position [525, 0]
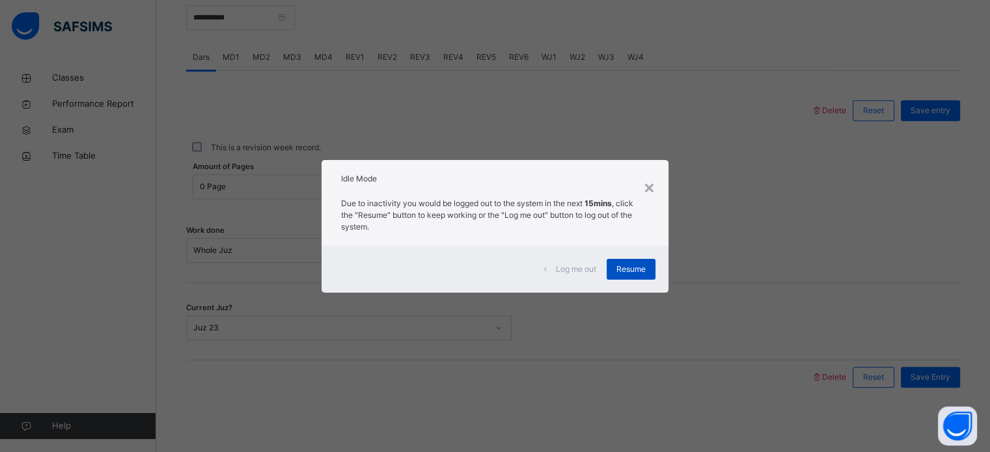
click at [630, 260] on div "Resume" at bounding box center [631, 269] width 49 height 21
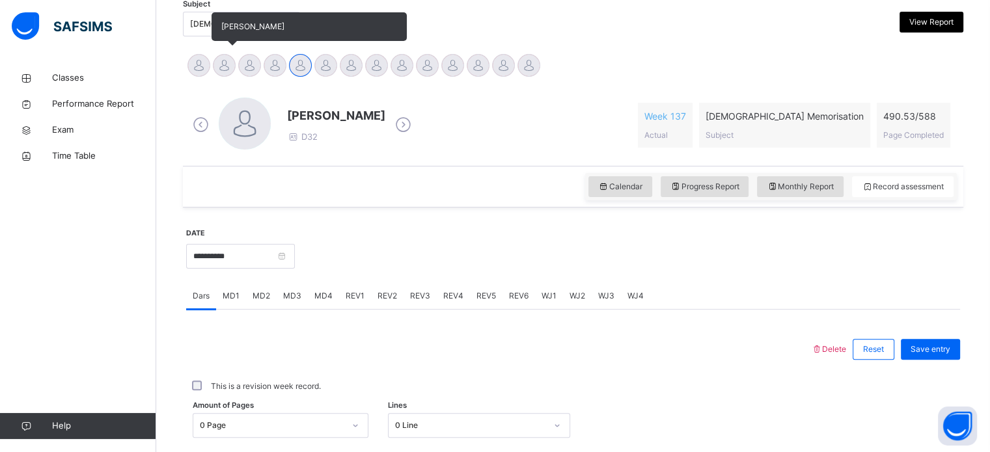
click at [224, 68] on div at bounding box center [224, 65] width 23 height 23
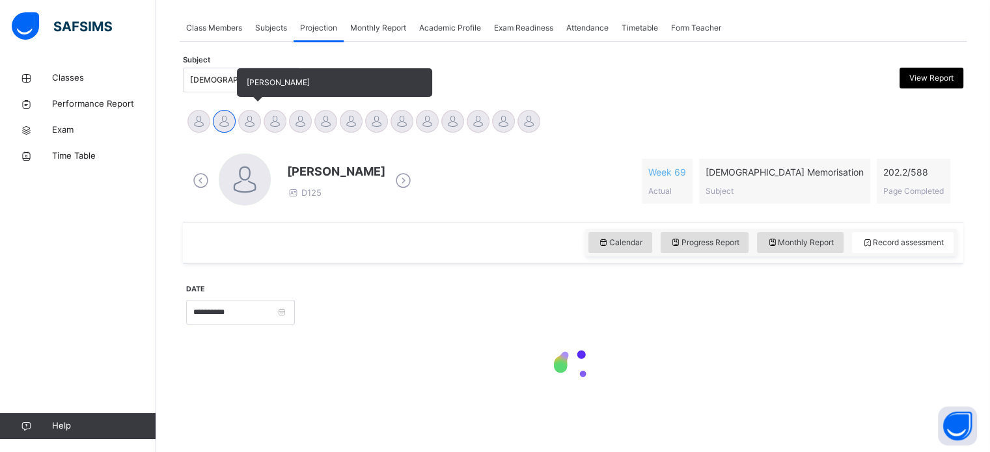
click at [259, 114] on div "Aysha Doughan" at bounding box center [249, 123] width 25 height 29
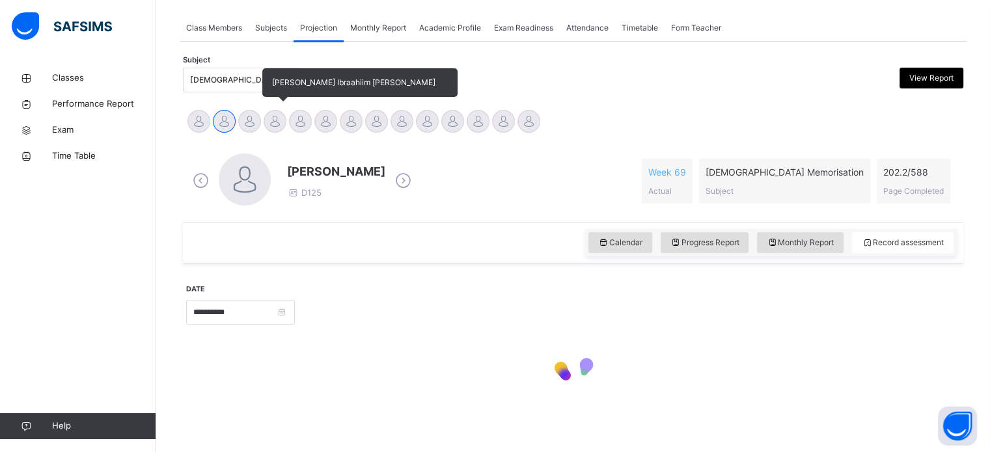
click at [268, 122] on div at bounding box center [275, 121] width 23 height 23
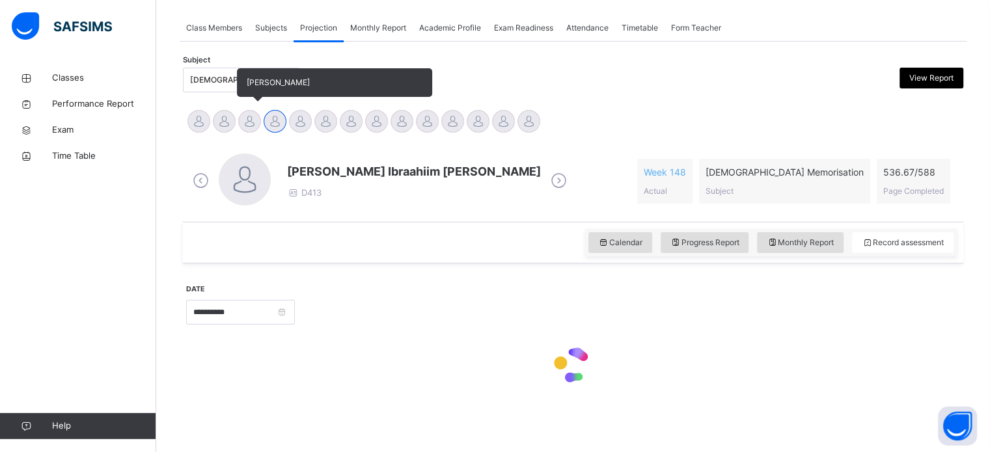
click at [249, 122] on div at bounding box center [249, 121] width 23 height 23
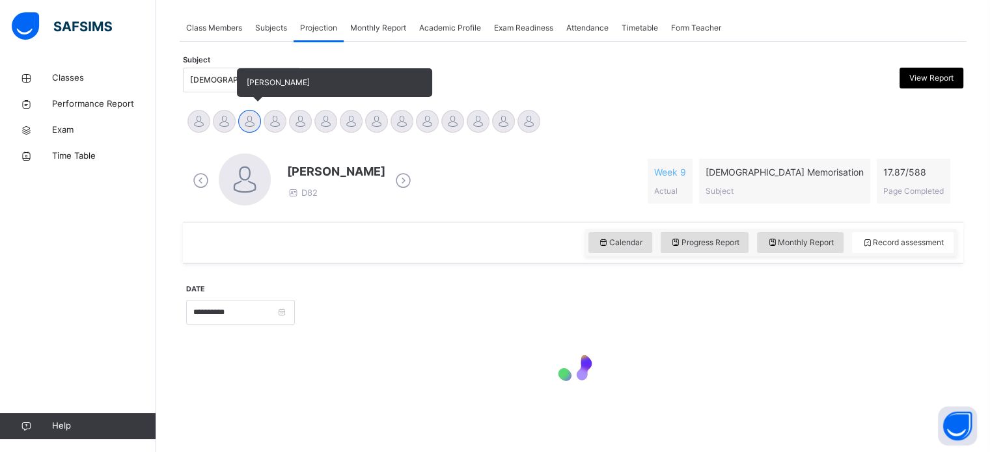
click at [259, 115] on div at bounding box center [249, 121] width 23 height 23
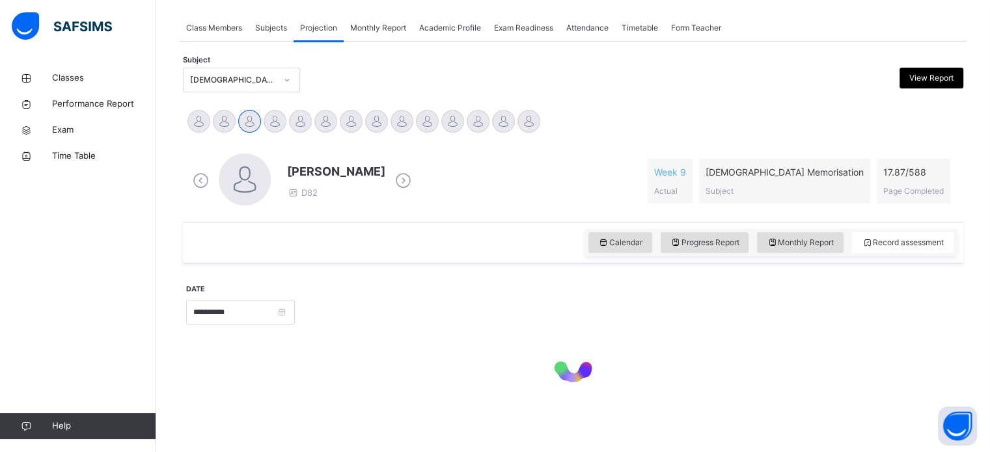
click at [256, 154] on div at bounding box center [245, 180] width 52 height 52
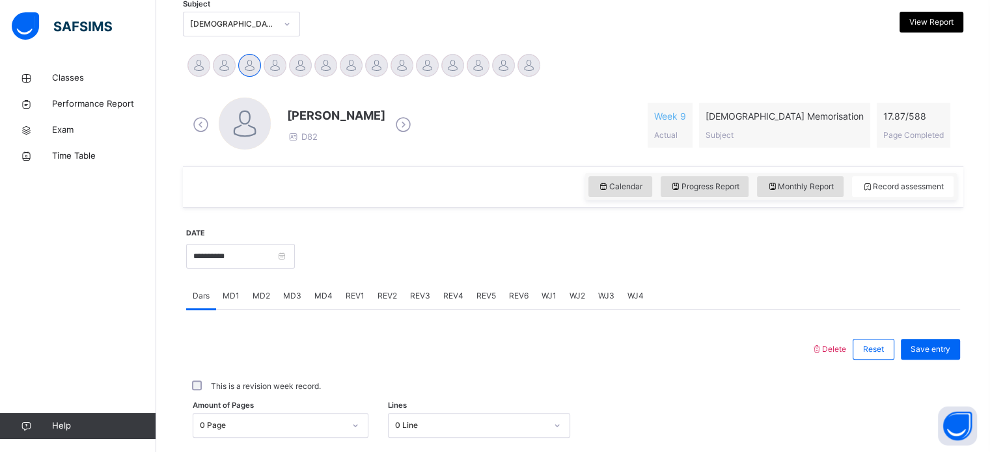
click at [260, 117] on div at bounding box center [245, 124] width 52 height 52
click at [251, 126] on div at bounding box center [245, 124] width 52 height 52
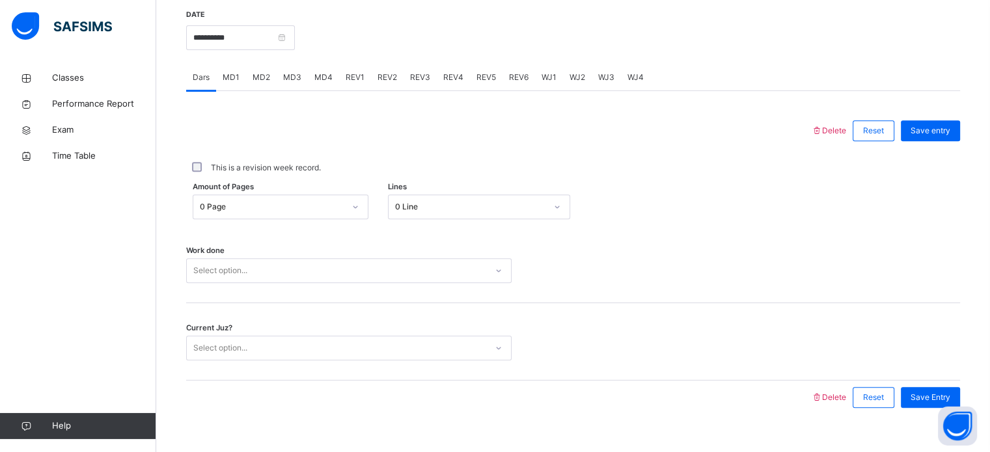
scroll to position [506, 0]
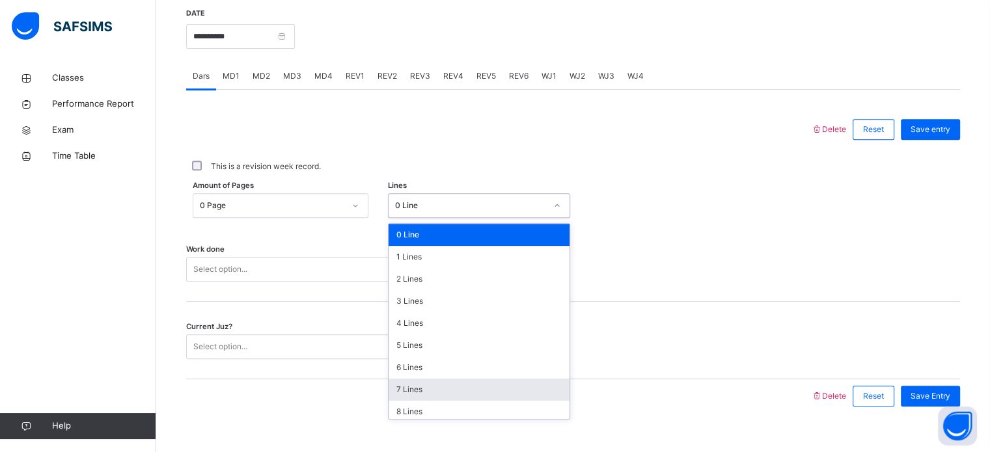
click at [415, 391] on div "7 Lines" at bounding box center [479, 390] width 181 height 22
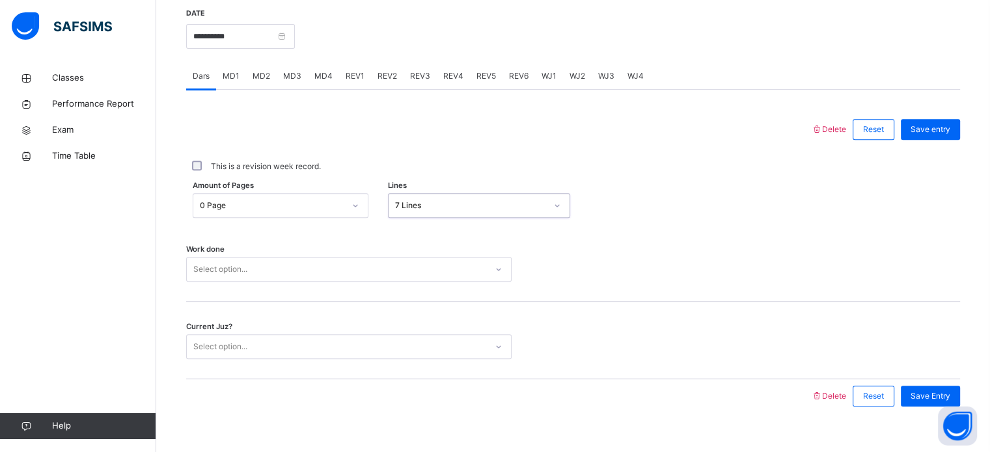
scroll to position [525, 0]
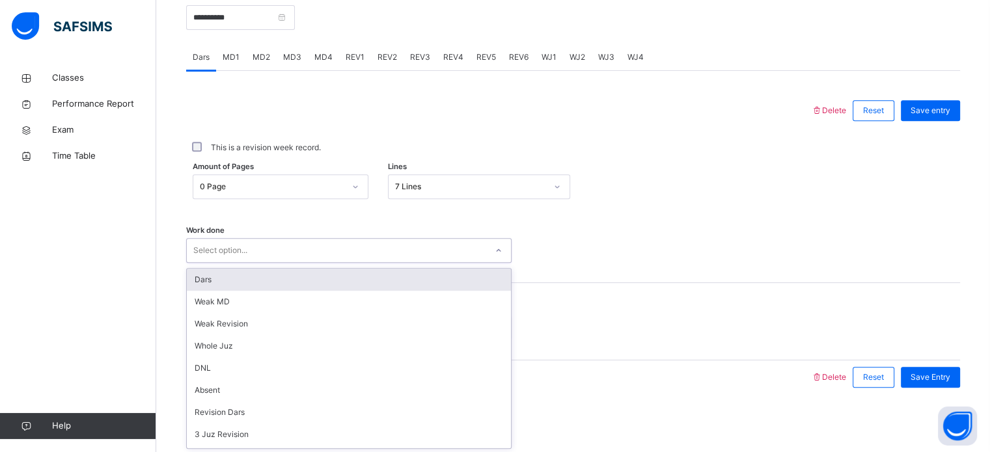
click at [345, 282] on div "Dars" at bounding box center [349, 280] width 324 height 22
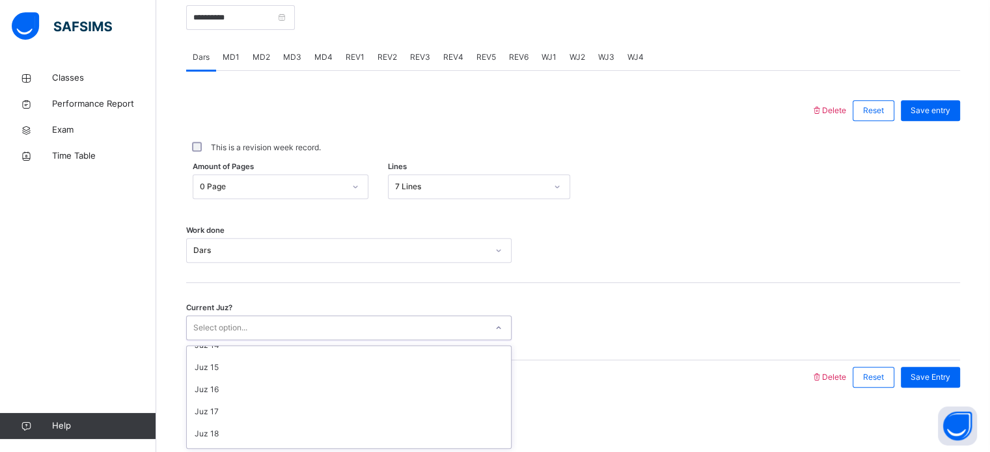
scroll to position [562, 0]
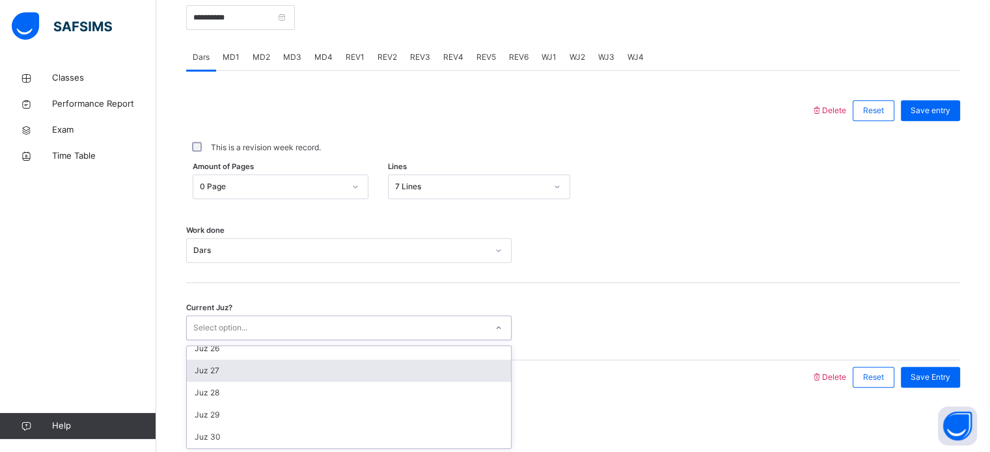
click at [234, 376] on div "Juz 27" at bounding box center [349, 371] width 324 height 22
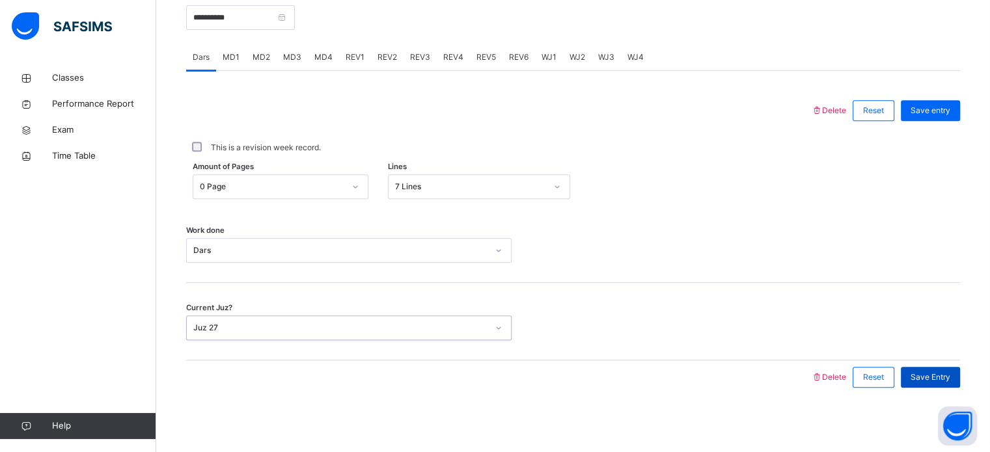
click at [934, 375] on span "Save Entry" at bounding box center [931, 378] width 40 height 12
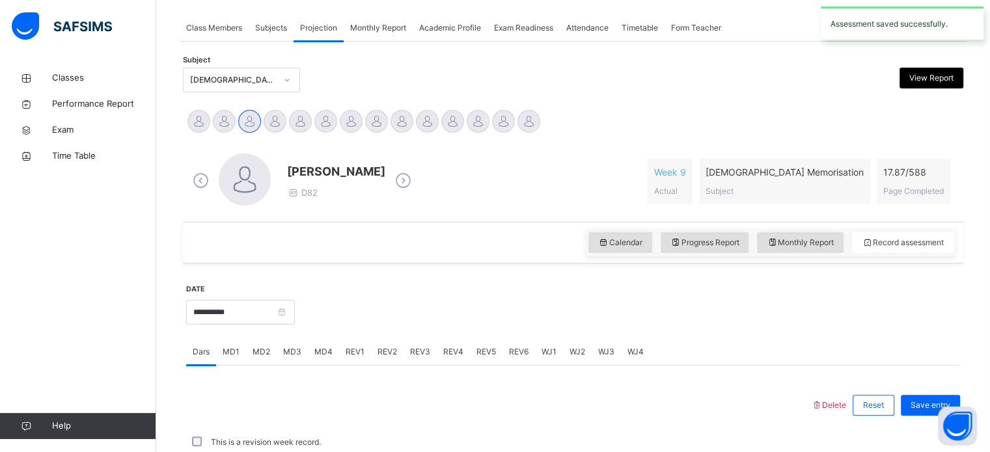
scroll to position [525, 0]
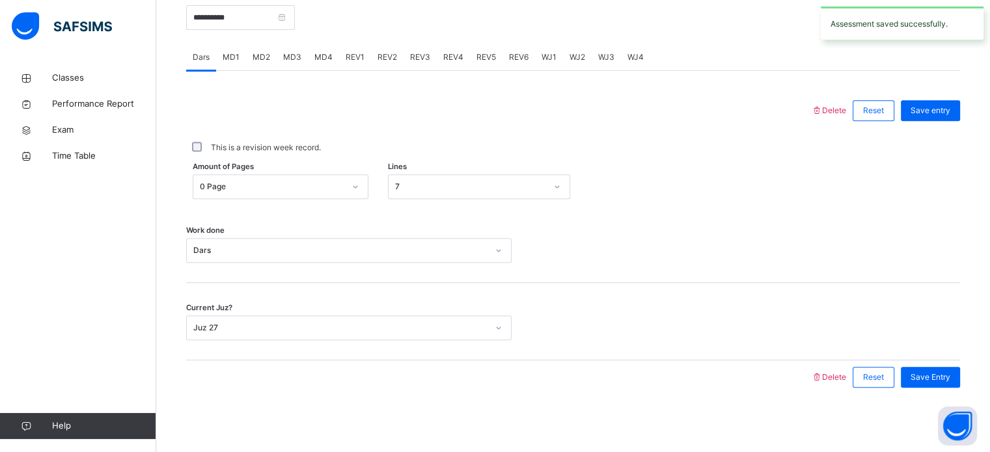
click at [224, 65] on div "MD1" at bounding box center [231, 57] width 30 height 26
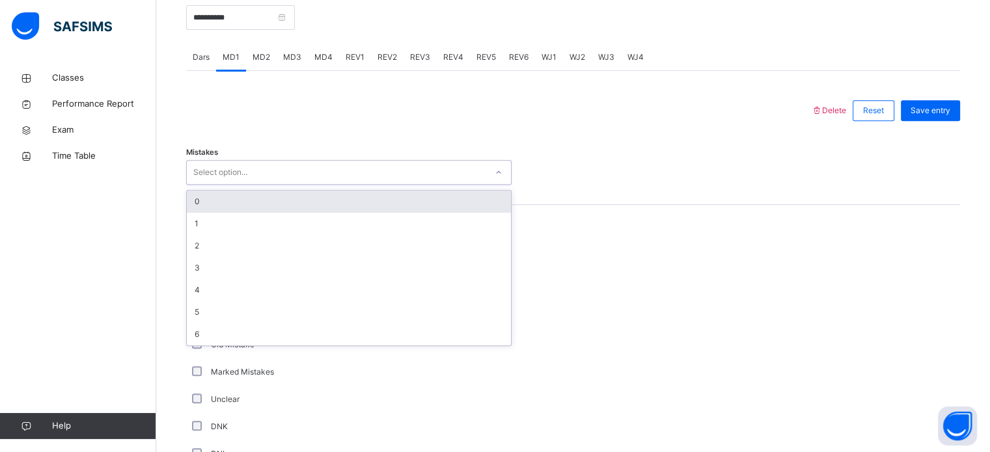
click at [283, 202] on div "0" at bounding box center [349, 202] width 324 height 22
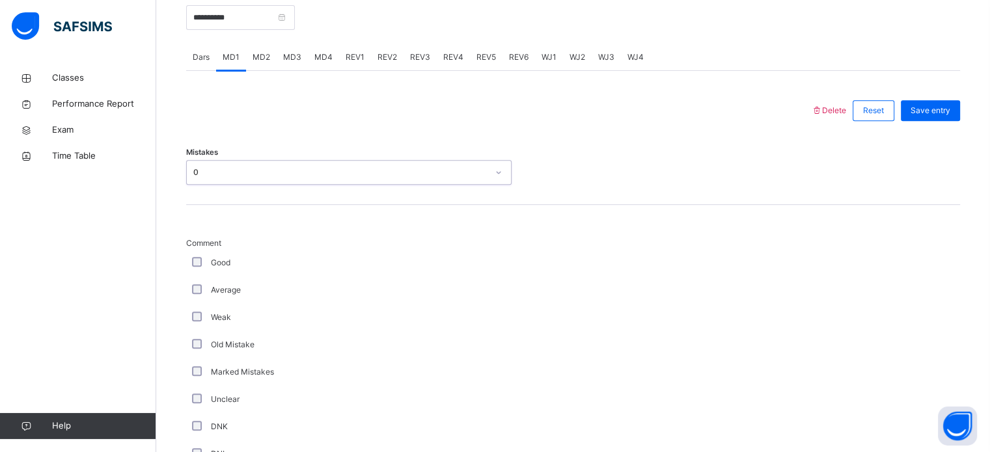
click at [208, 264] on div "Good" at bounding box center [348, 263] width 319 height 12
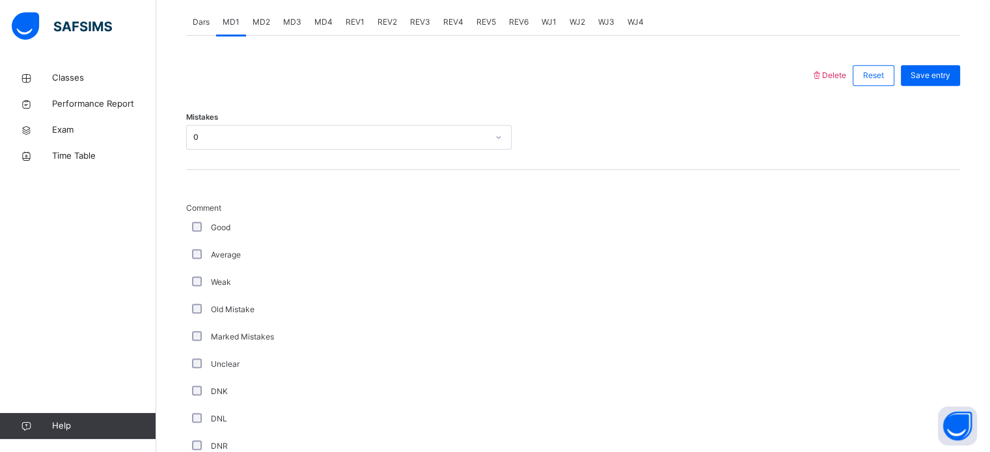
click at [193, 210] on span "Comment" at bounding box center [348, 208] width 325 height 12
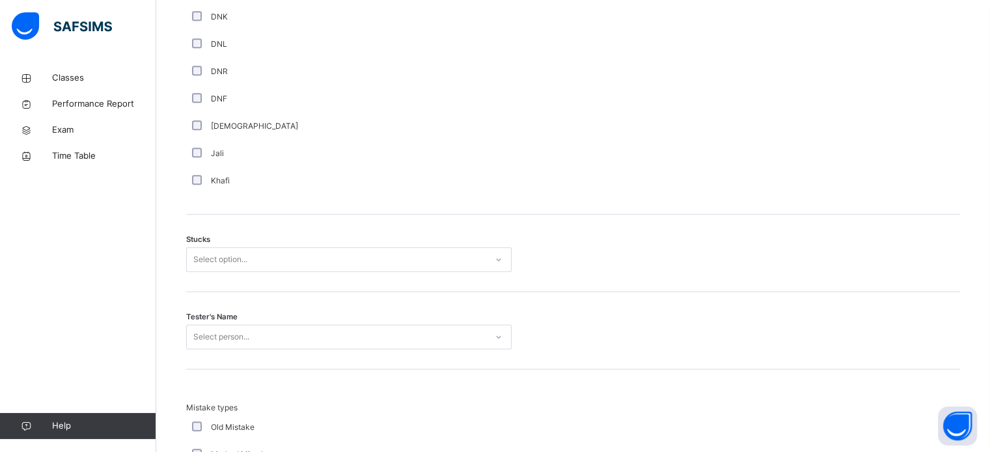
scroll to position [946, 0]
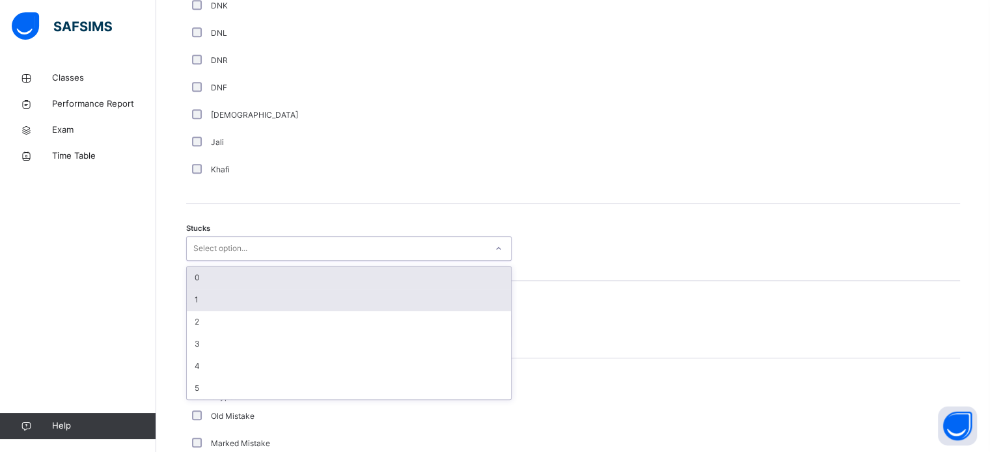
click at [202, 297] on div "1" at bounding box center [349, 300] width 324 height 22
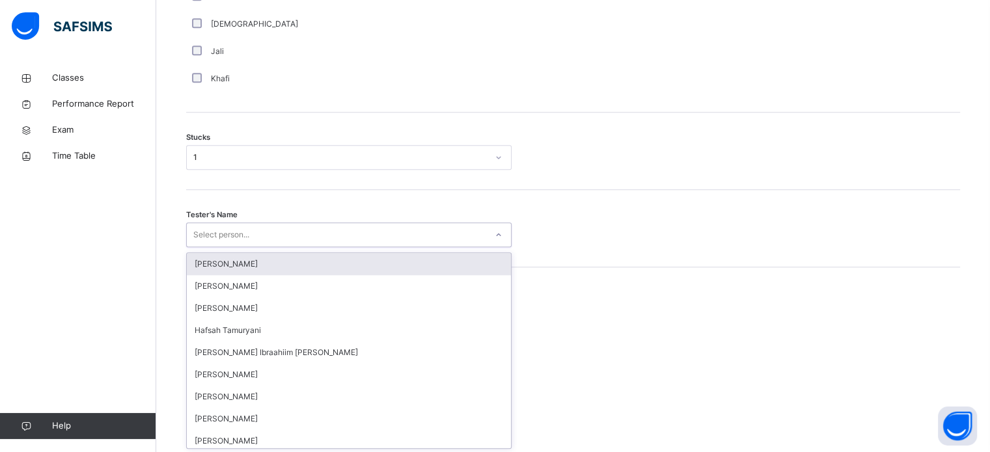
scroll to position [1037, 0]
click at [271, 253] on div "Sumeya Umar" at bounding box center [349, 264] width 324 height 22
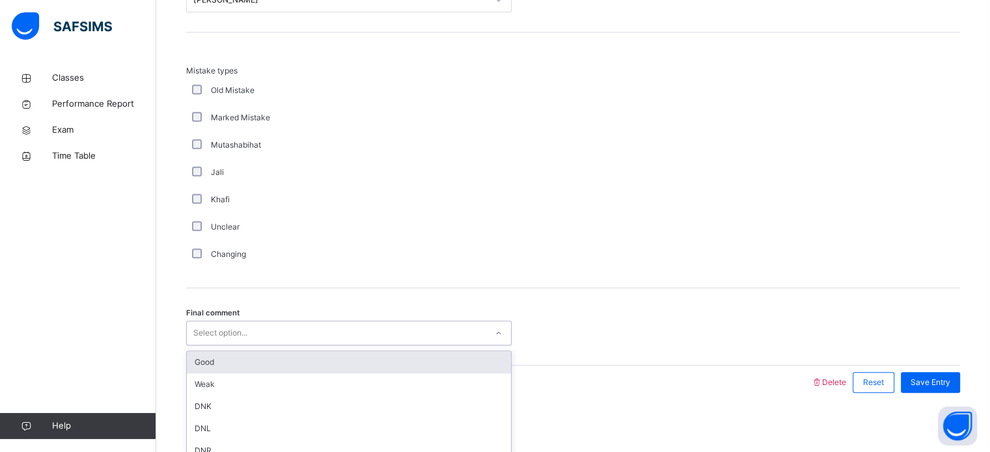
scroll to position [1276, 0]
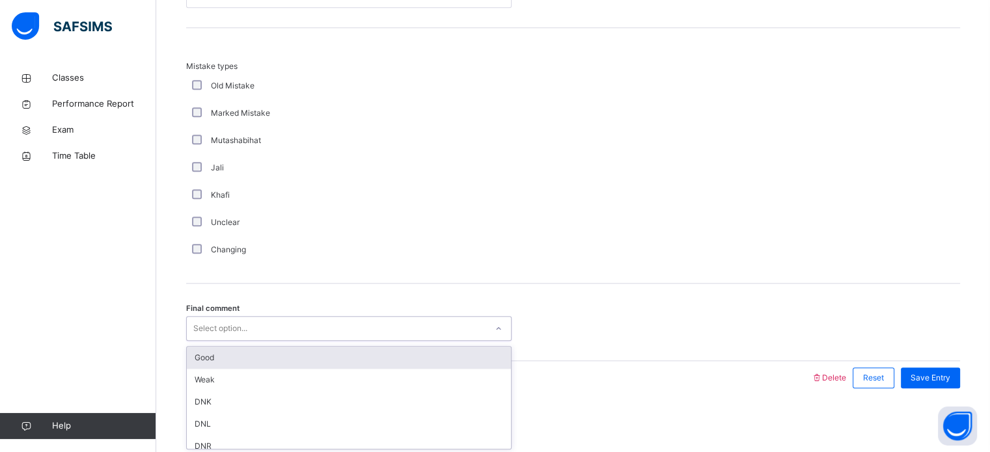
click at [266, 351] on div "Good" at bounding box center [349, 358] width 324 height 22
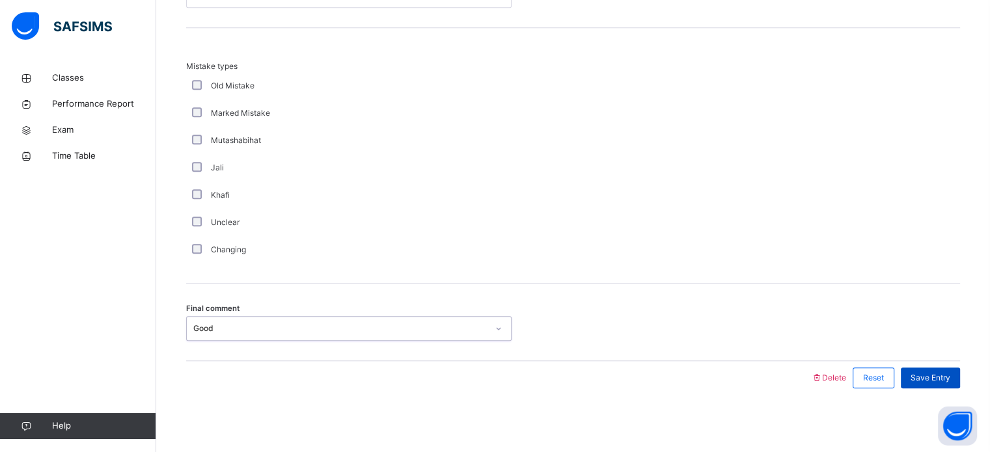
click at [960, 385] on div "Save Entry" at bounding box center [930, 378] width 59 height 21
click at [935, 385] on div "Save Entry" at bounding box center [930, 378] width 59 height 21
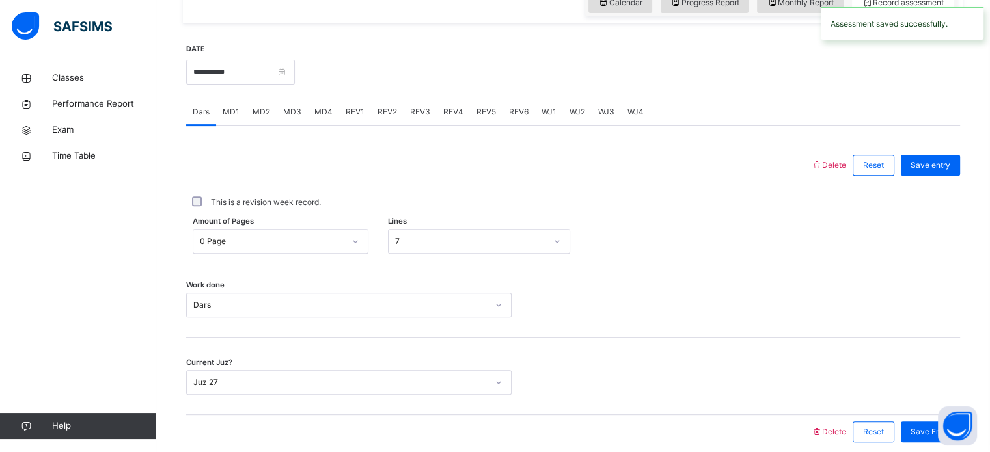
scroll to position [435, 0]
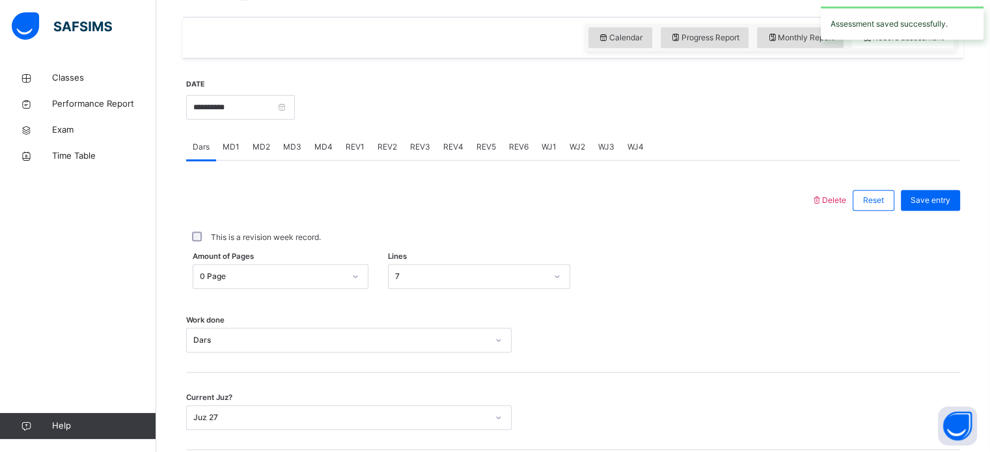
click at [266, 138] on div "MD2" at bounding box center [261, 147] width 31 height 26
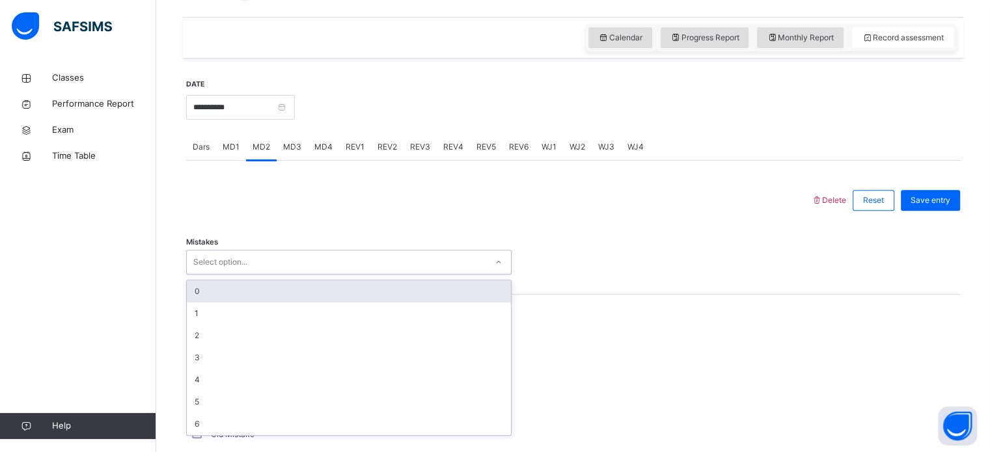
click at [314, 289] on div "0" at bounding box center [349, 292] width 324 height 22
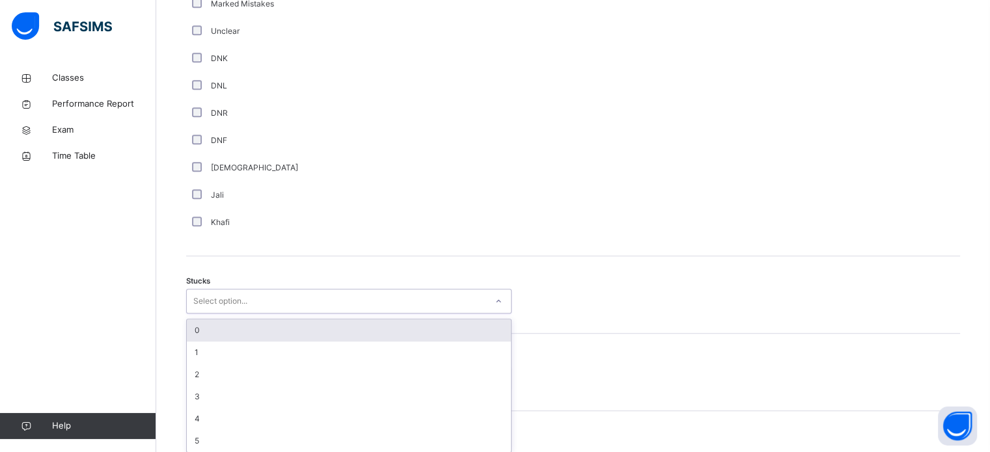
scroll to position [898, 0]
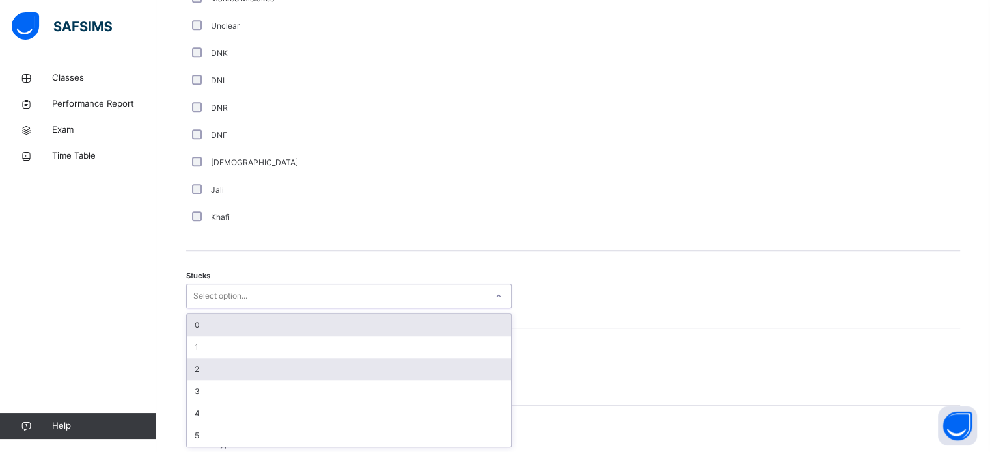
click at [204, 372] on div "2" at bounding box center [349, 370] width 324 height 22
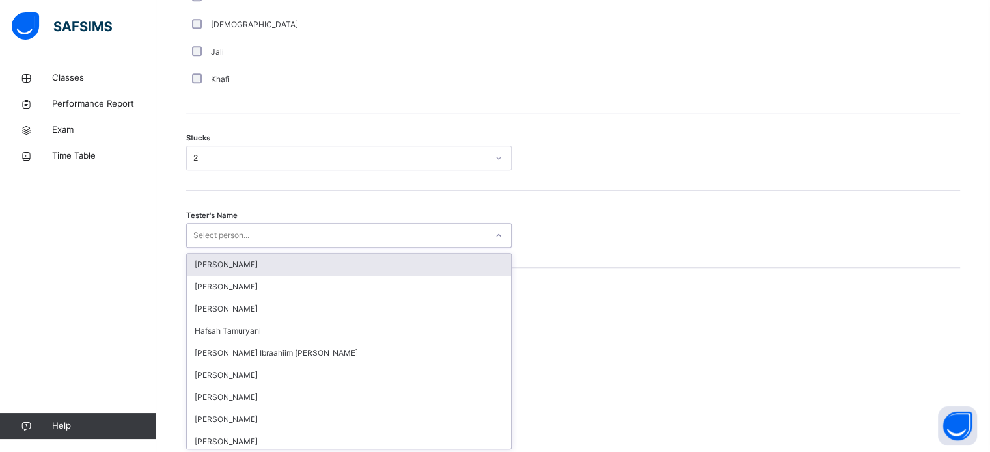
scroll to position [1037, 0]
click at [251, 268] on div "Sumeya Umar" at bounding box center [349, 264] width 324 height 22
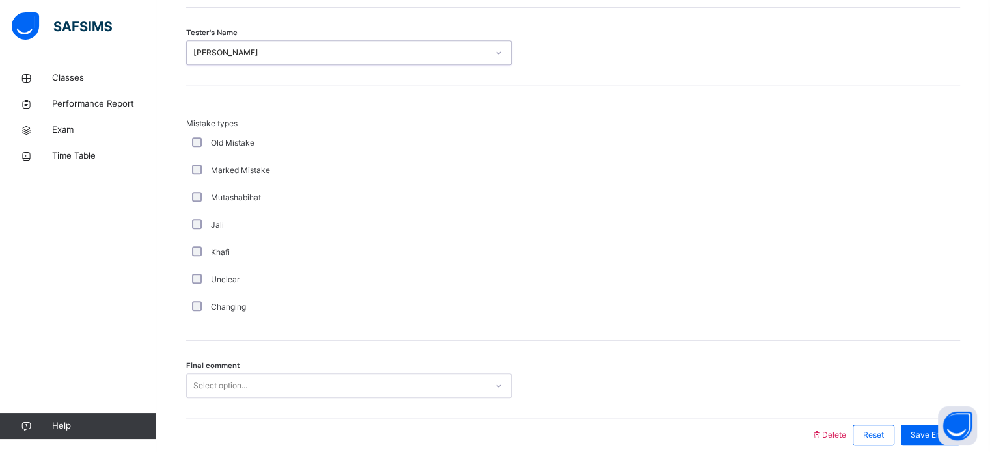
scroll to position [1276, 0]
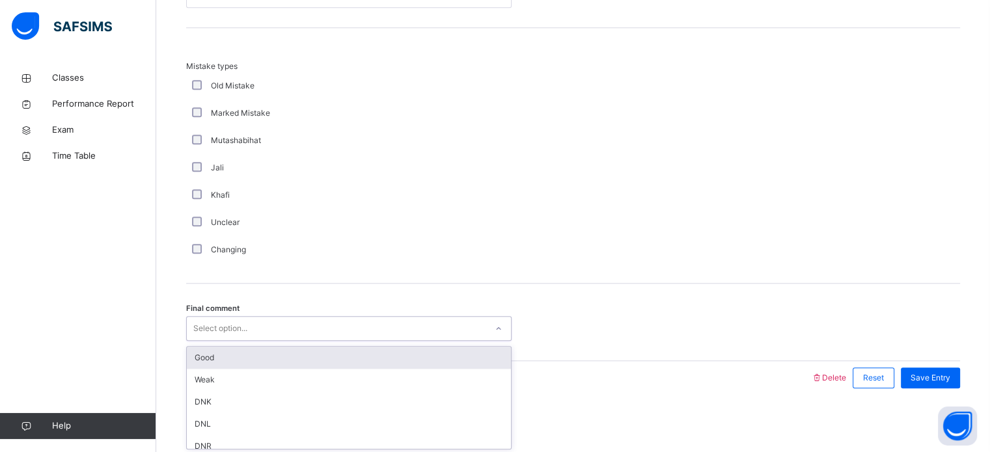
click at [240, 351] on div "Good" at bounding box center [349, 358] width 324 height 22
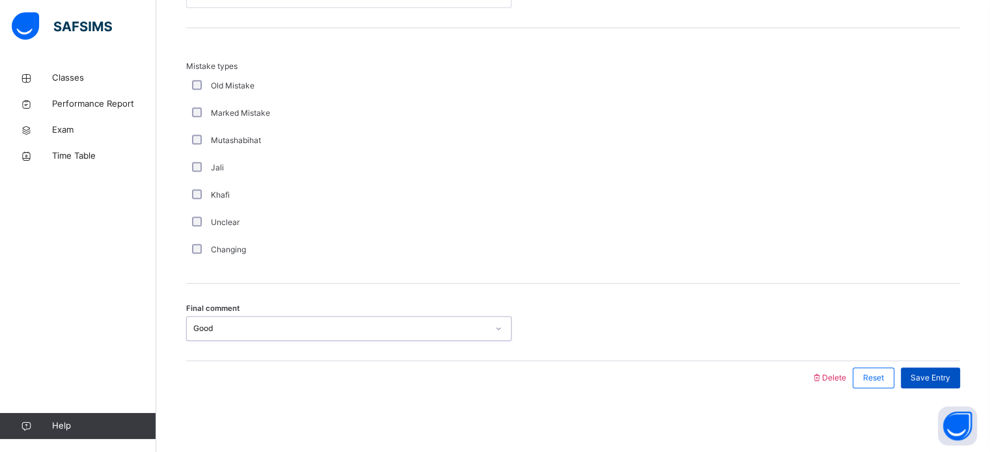
click at [940, 379] on span "Save Entry" at bounding box center [931, 378] width 40 height 12
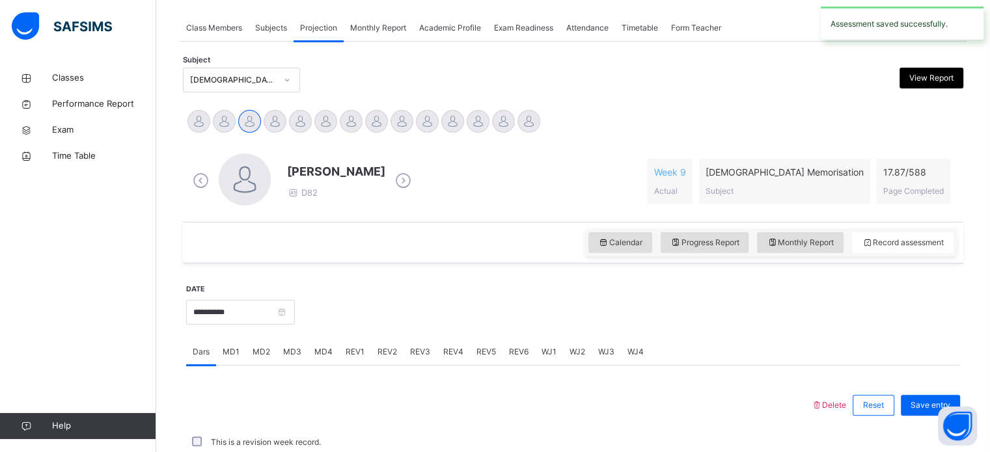
scroll to position [525, 0]
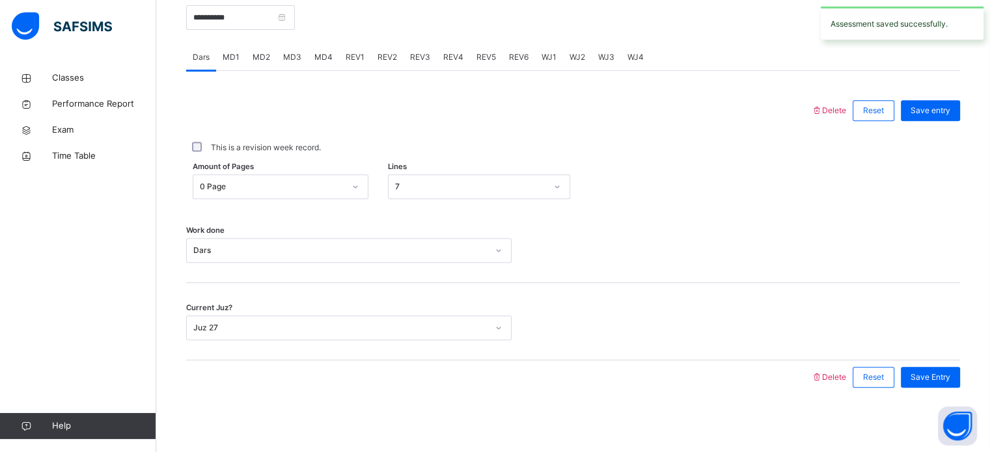
click at [289, 51] on span "MD3" at bounding box center [292, 57] width 18 height 12
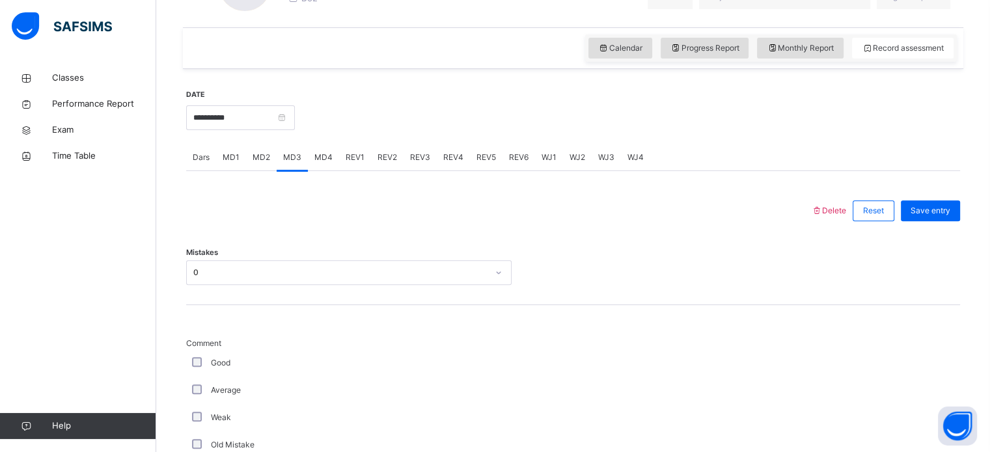
scroll to position [425, 0]
click at [328, 153] on span "MD4" at bounding box center [323, 157] width 18 height 12
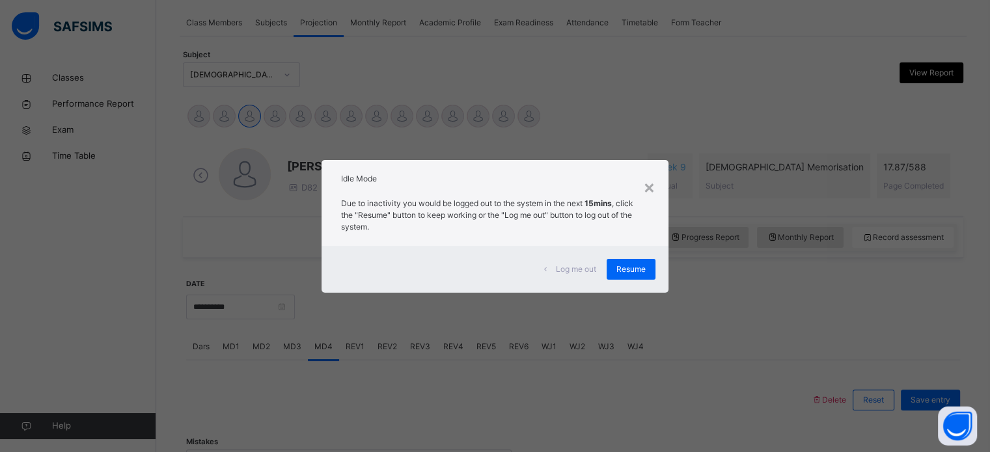
scroll to position [631, 0]
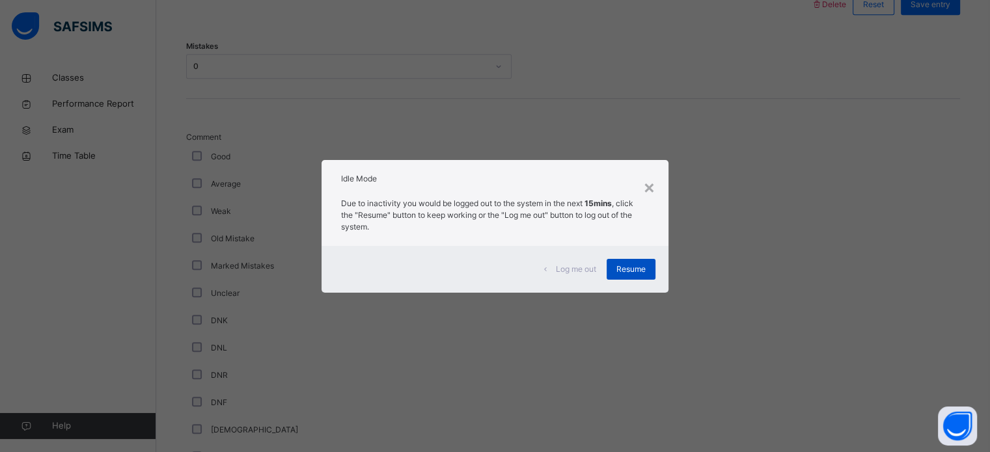
click at [615, 275] on div "Resume" at bounding box center [631, 269] width 49 height 21
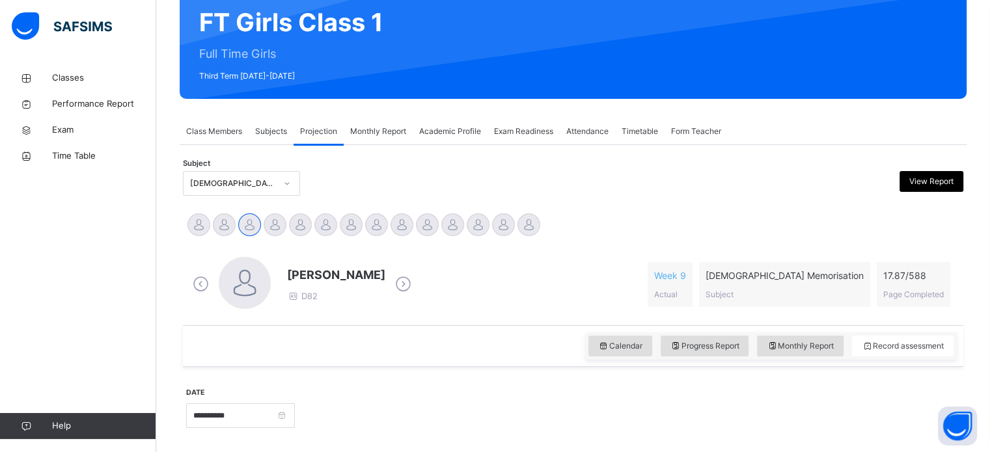
scroll to position [127, 0]
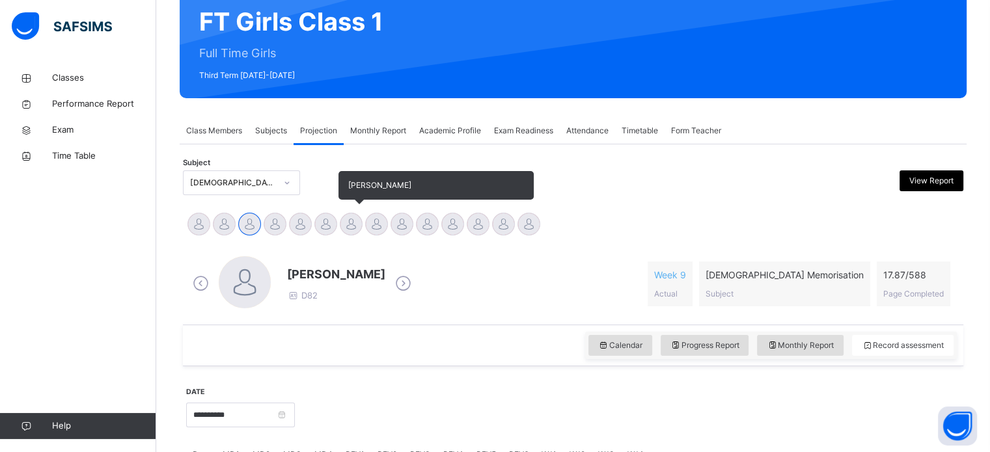
click at [355, 222] on div at bounding box center [351, 224] width 23 height 23
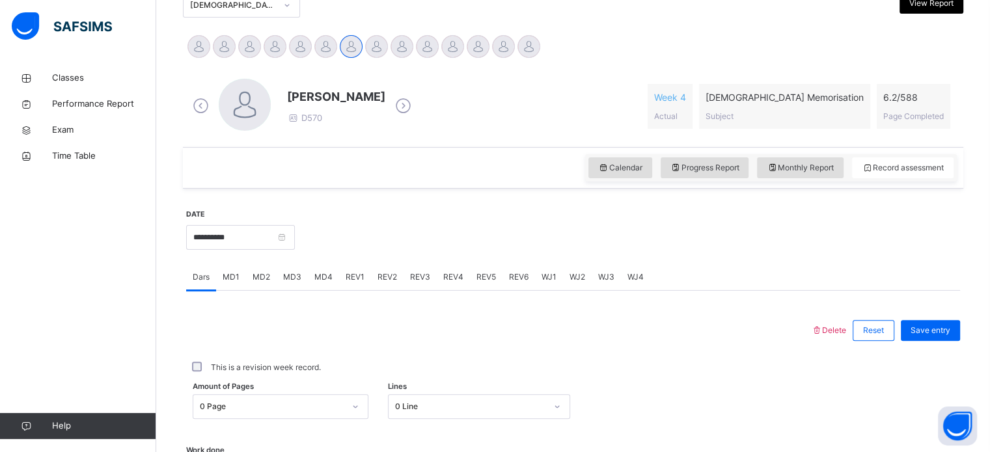
scroll to position [525, 0]
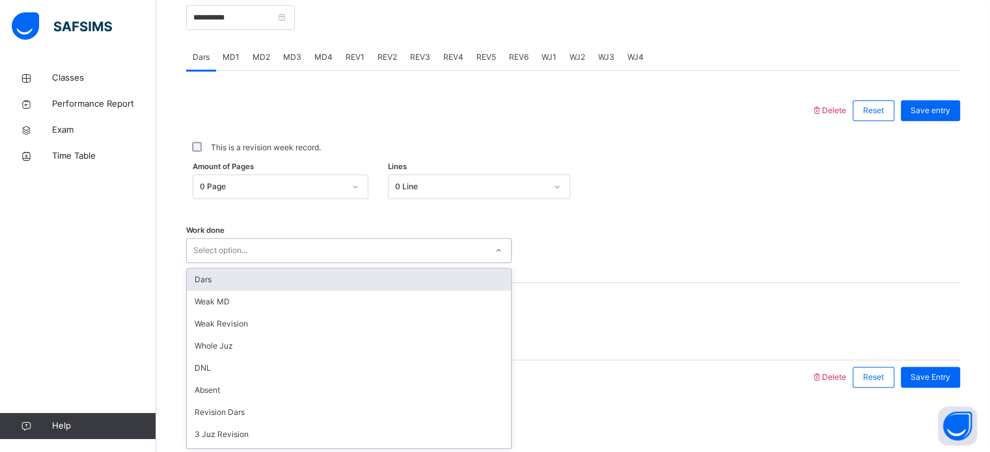
click at [383, 256] on div "Select option..." at bounding box center [336, 251] width 299 height 20
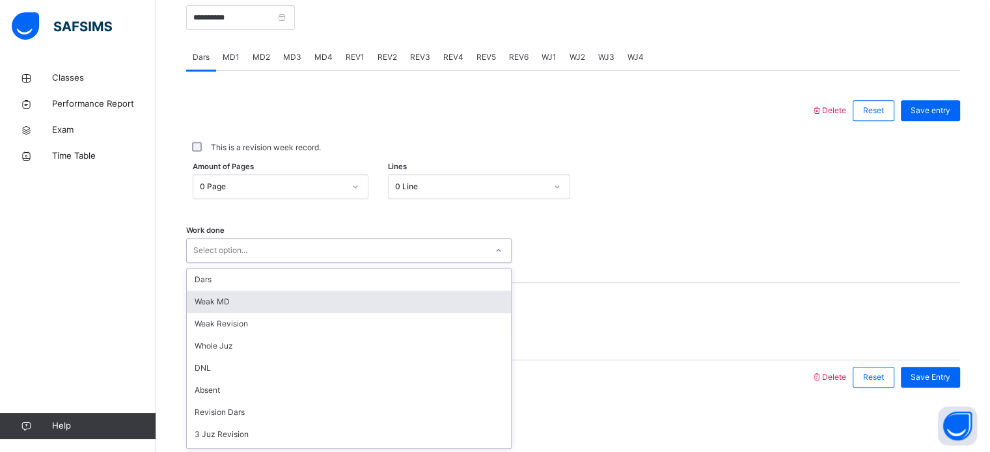
click at [333, 312] on div "Weak MD" at bounding box center [349, 302] width 324 height 22
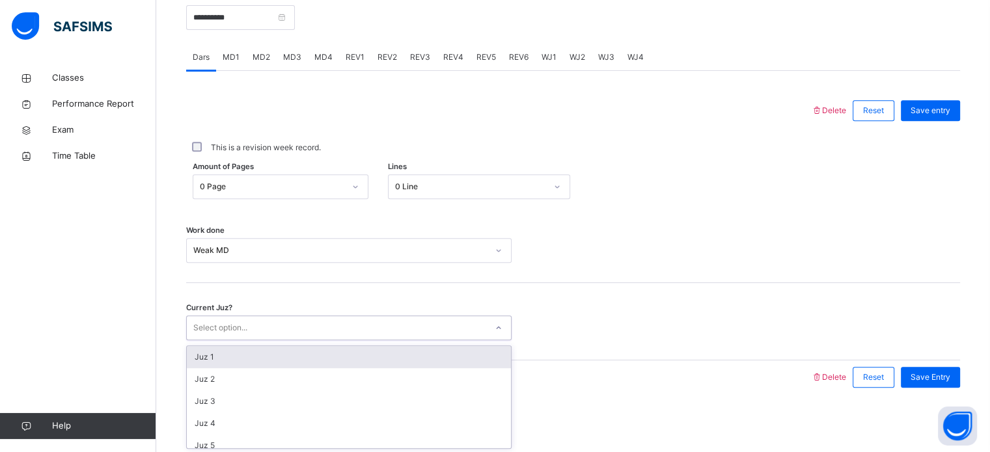
click at [306, 330] on div "Select option..." at bounding box center [336, 328] width 299 height 20
type input "**"
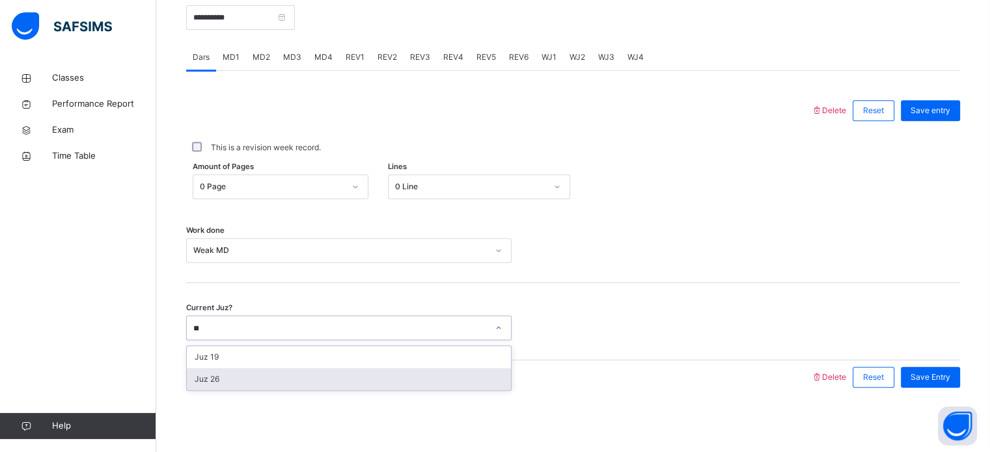
click at [273, 389] on div "Juz 26" at bounding box center [349, 379] width 324 height 22
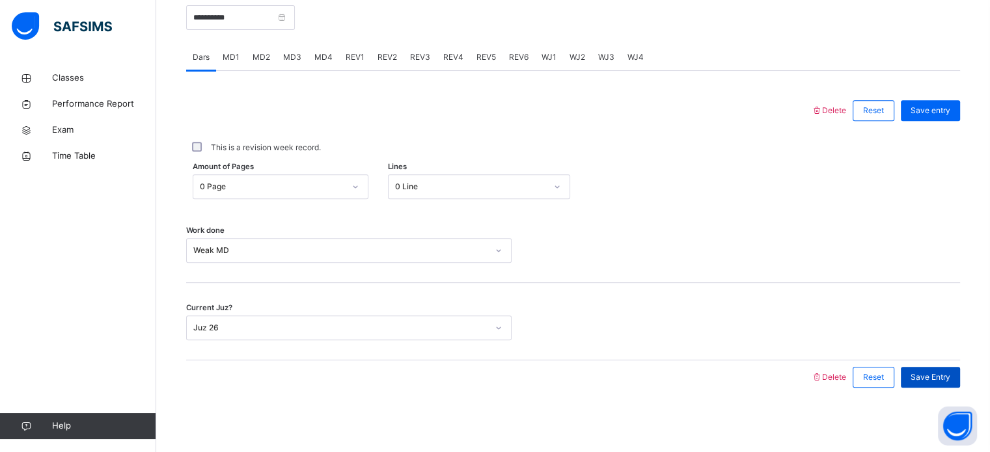
click at [940, 383] on div "Save Entry" at bounding box center [930, 377] width 59 height 21
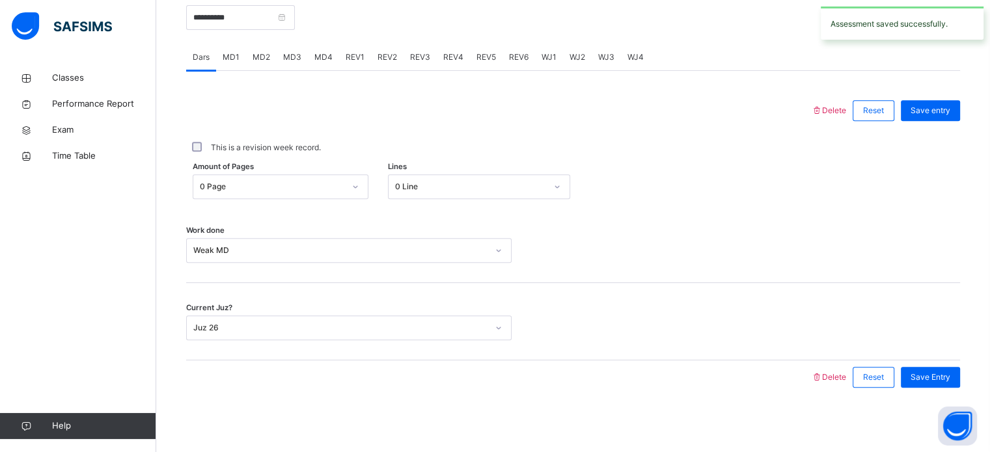
click at [322, 58] on span "MD4" at bounding box center [323, 57] width 18 height 12
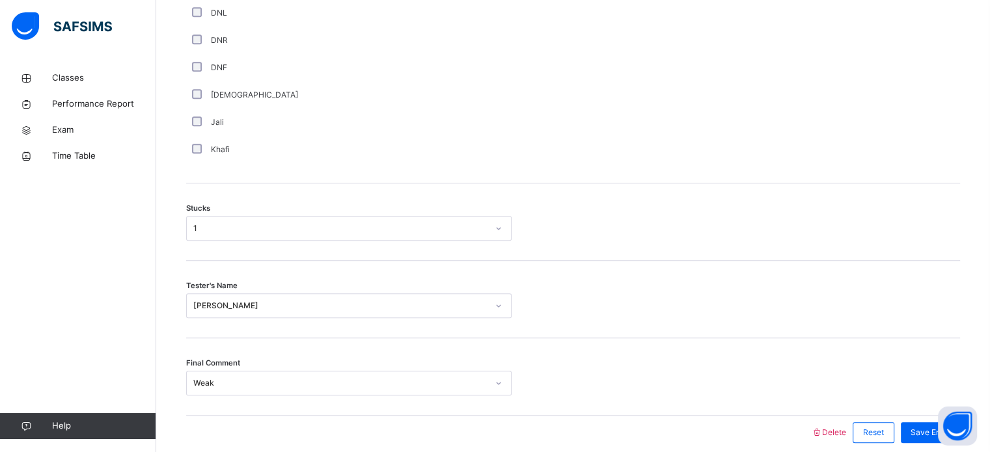
scroll to position [1021, 0]
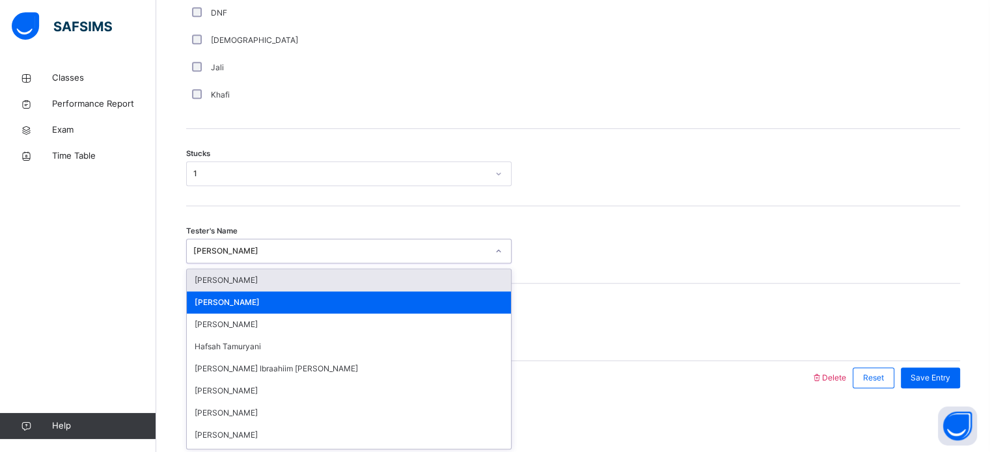
click at [299, 253] on div "Sumaya Abshir" at bounding box center [340, 251] width 294 height 12
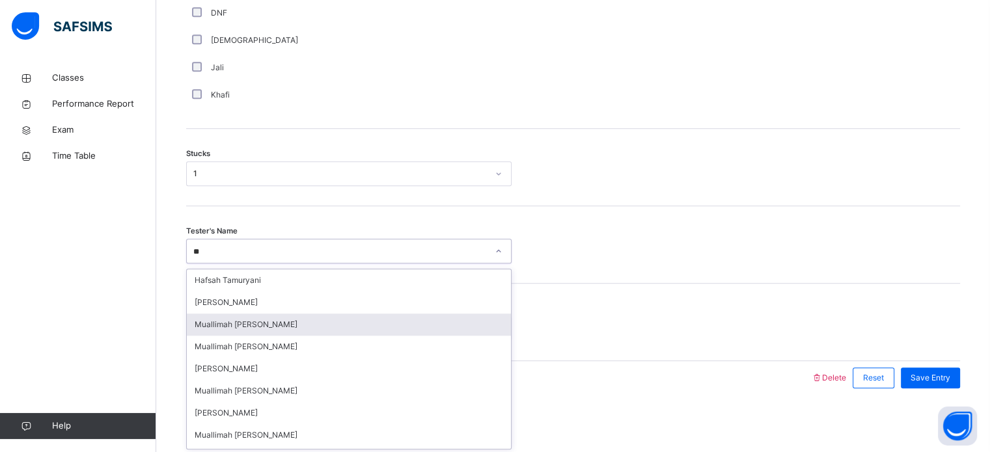
type input "*"
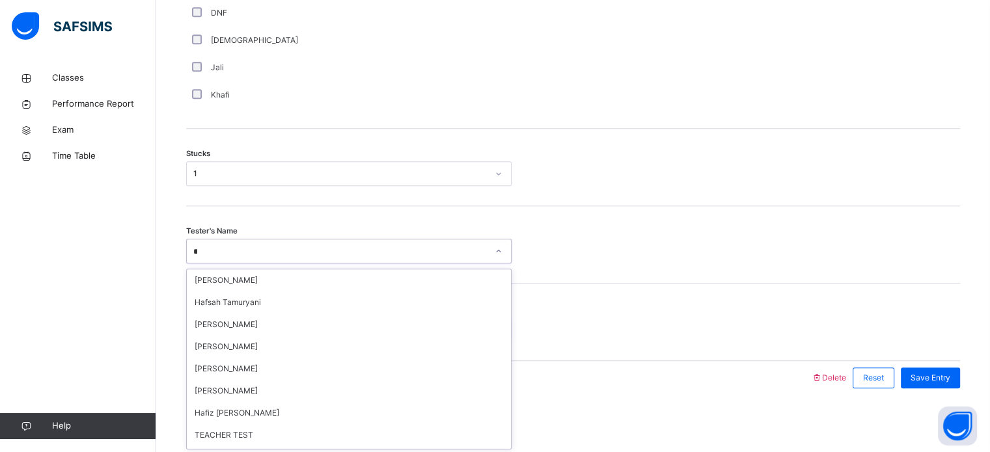
type input "***"
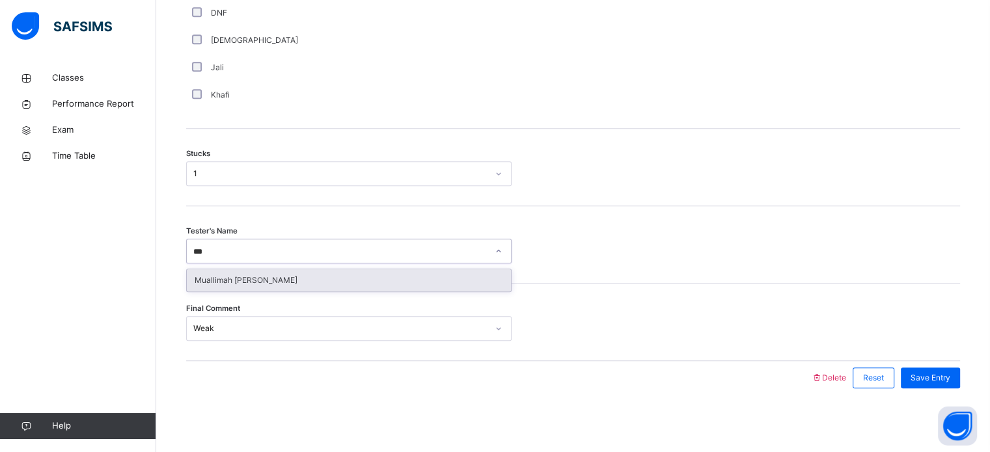
click at [301, 283] on div "Muallimah Tooba Humayun" at bounding box center [349, 280] width 324 height 22
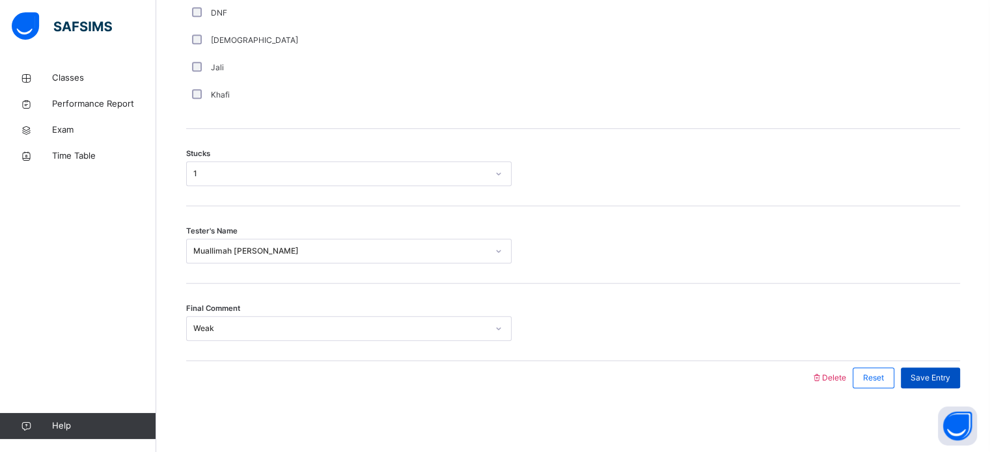
click at [938, 370] on div "Save Entry" at bounding box center [930, 378] width 59 height 21
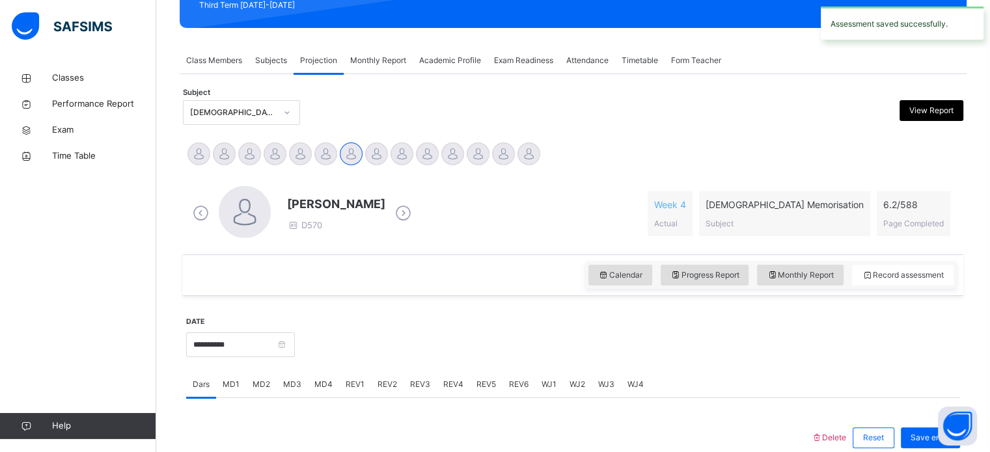
scroll to position [198, 0]
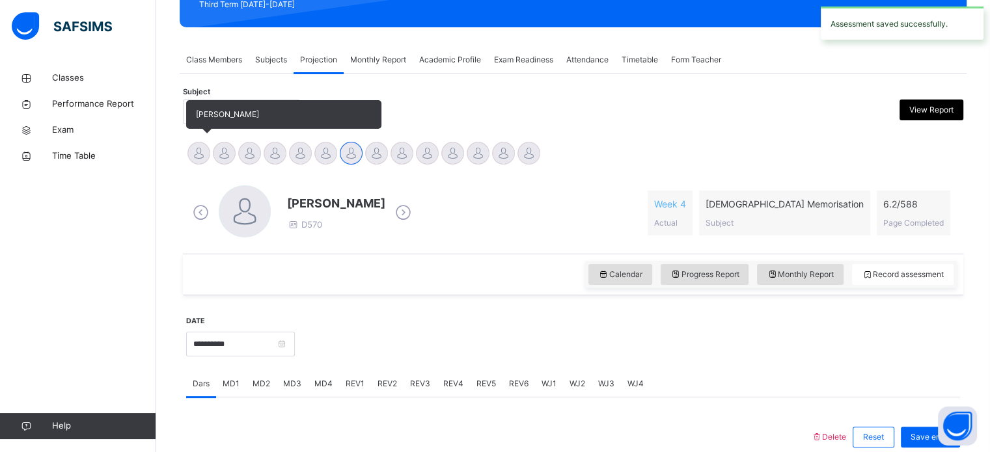
click at [207, 152] on div at bounding box center [198, 153] width 23 height 23
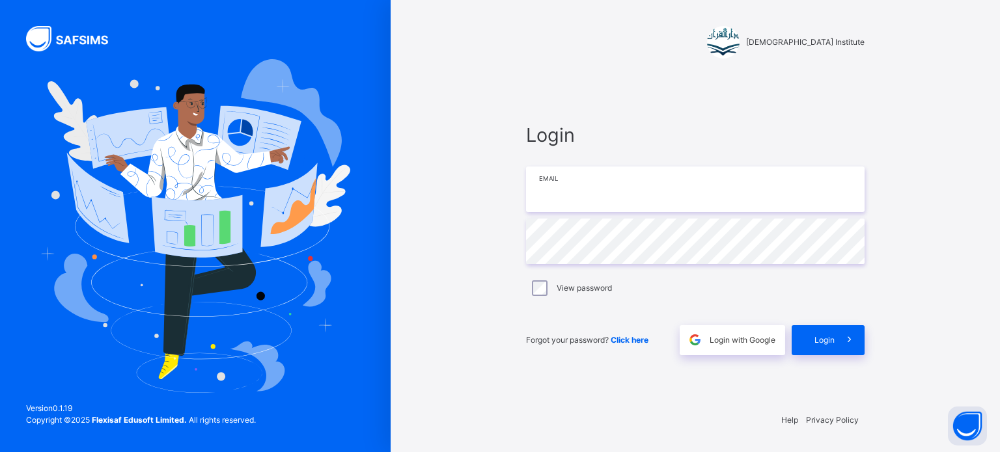
type input "**********"
